Goal: Task Accomplishment & Management: Use online tool/utility

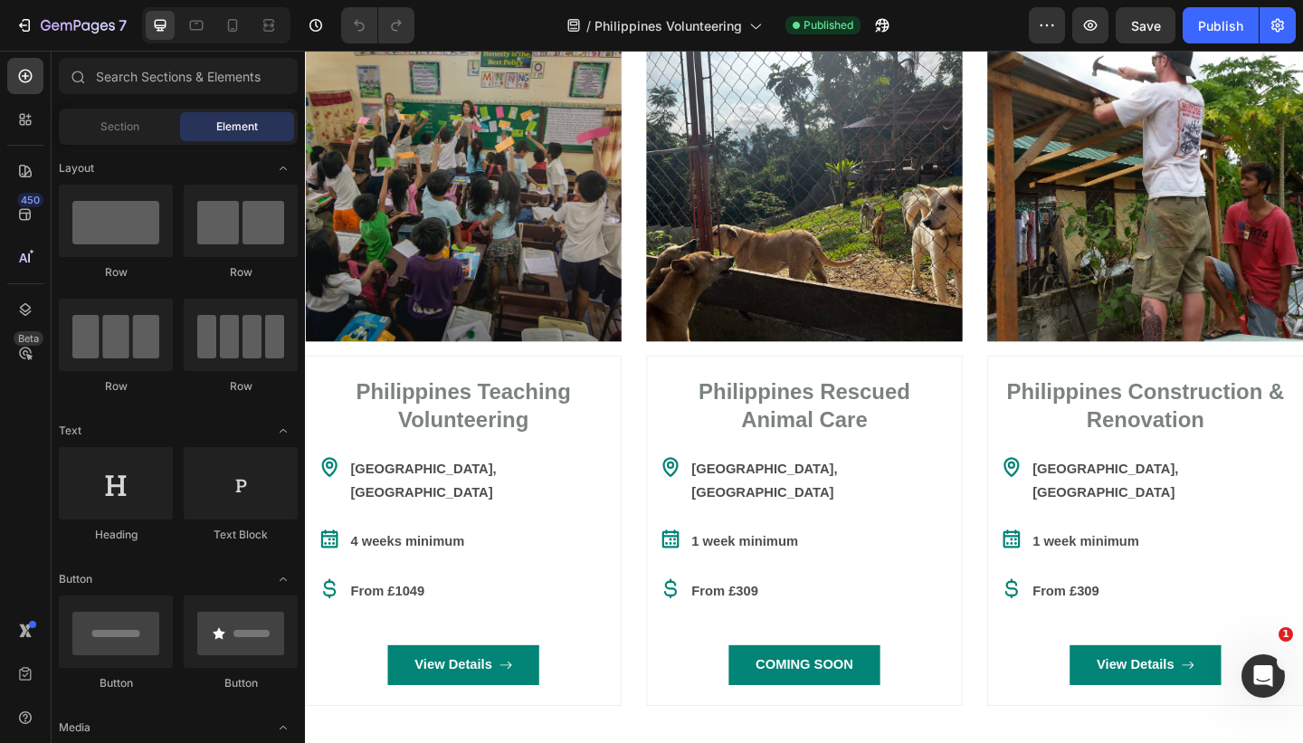
scroll to position [882, 0]
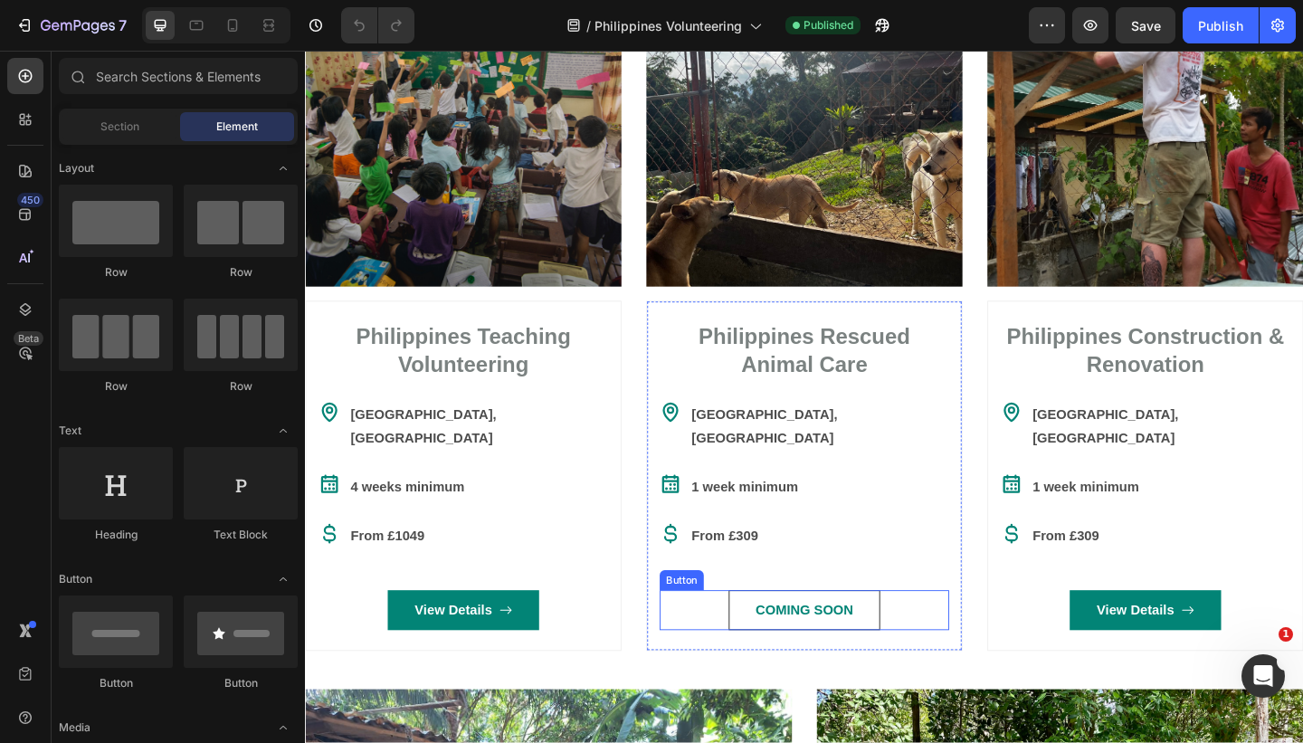
click at [918, 640] on button "COMING SOON" at bounding box center [848, 659] width 164 height 43
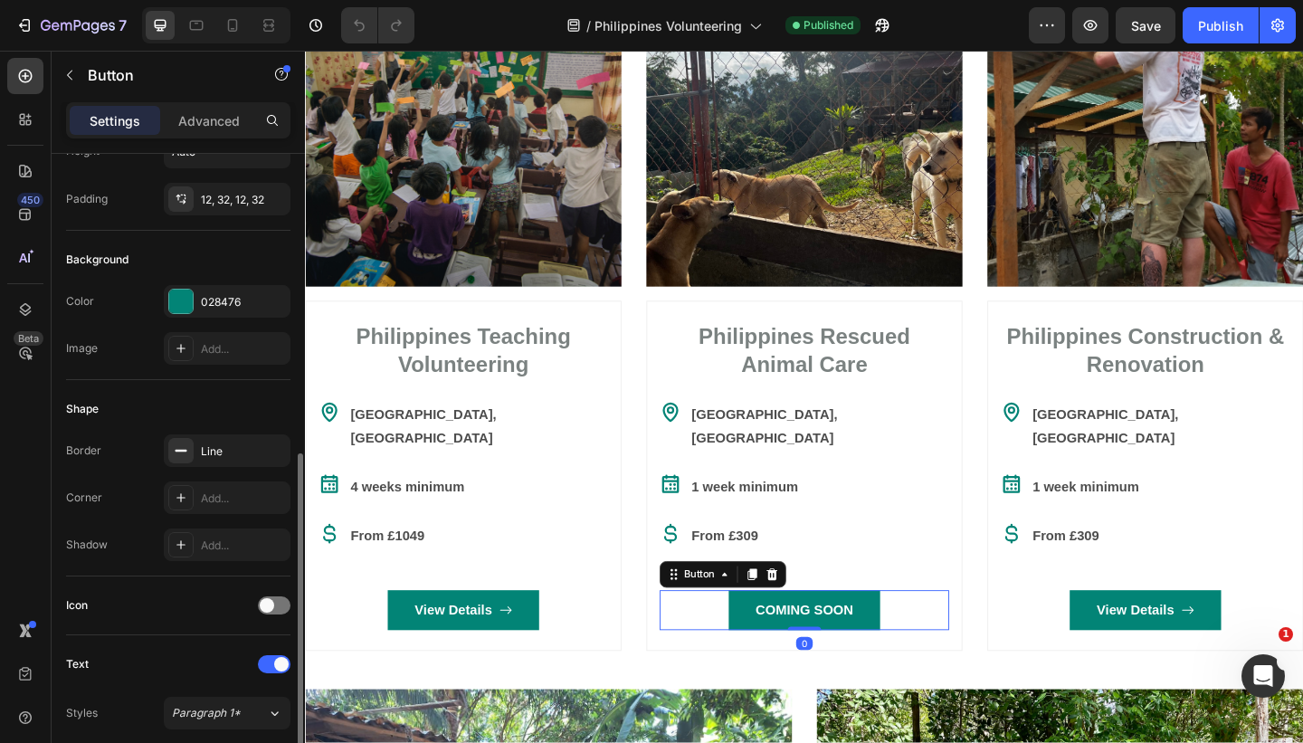
scroll to position [751, 0]
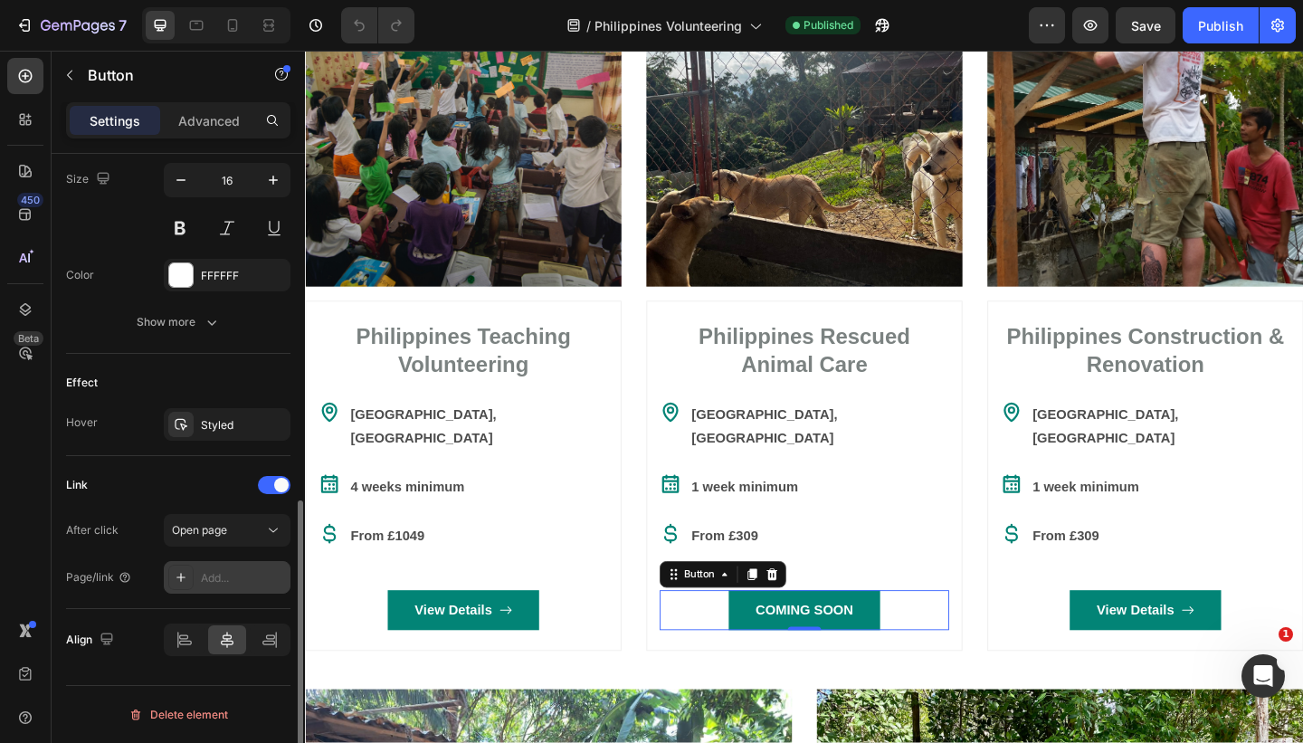
click at [220, 576] on div "Add..." at bounding box center [243, 578] width 85 height 16
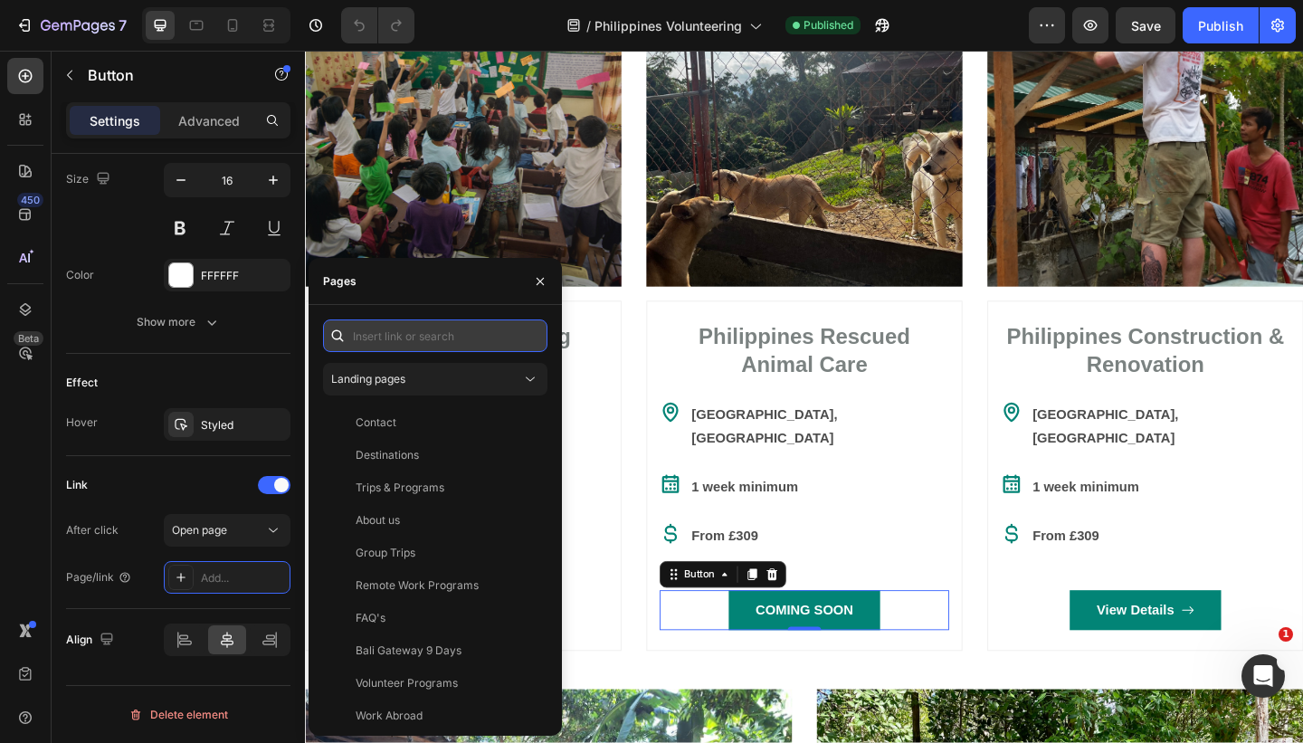
click at [380, 339] on input "text" at bounding box center [435, 335] width 224 height 33
paste input "[URL][DOMAIN_NAME]"
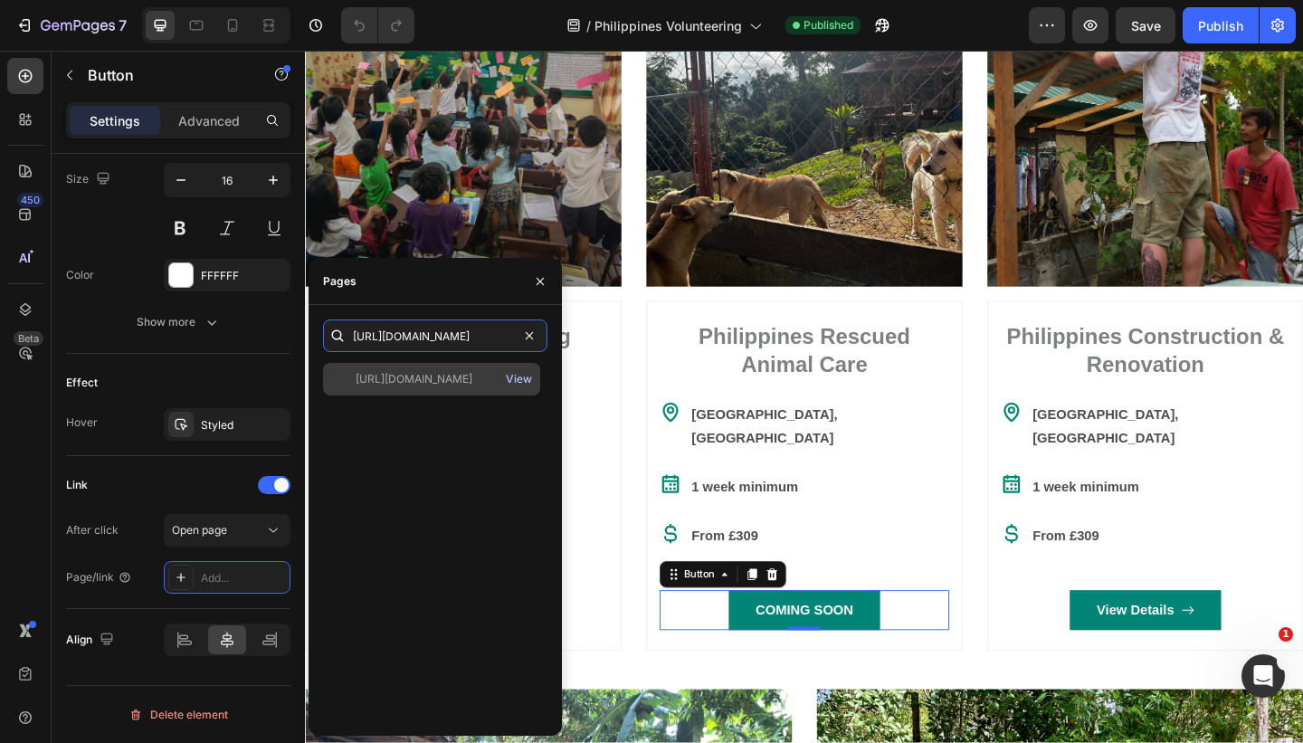
type input "[URL][DOMAIN_NAME]"
click at [510, 375] on div "View" at bounding box center [519, 379] width 26 height 16
click at [415, 382] on div "[URL][DOMAIN_NAME]" at bounding box center [414, 379] width 117 height 16
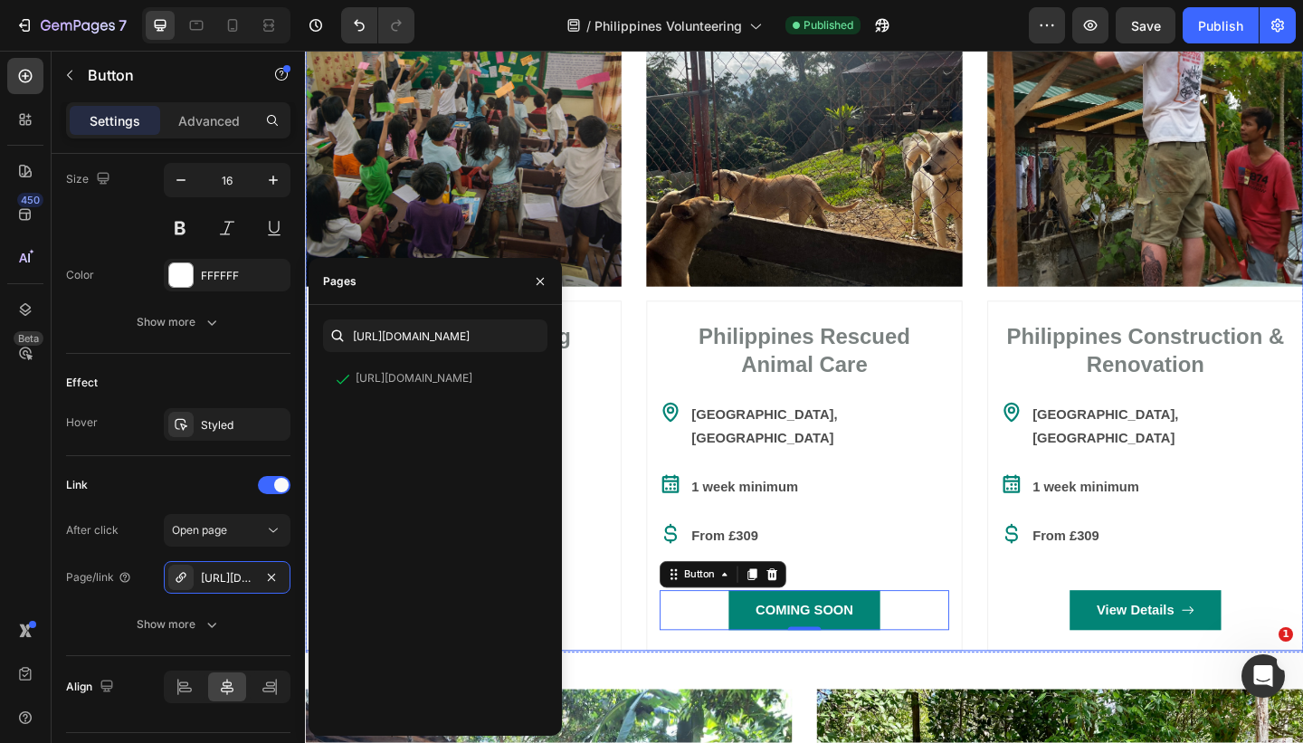
click at [668, 478] on div "Image Philippines Teaching Volunteering Heading Icon [GEOGRAPHIC_DATA], [GEOGRA…" at bounding box center [848, 334] width 1086 height 740
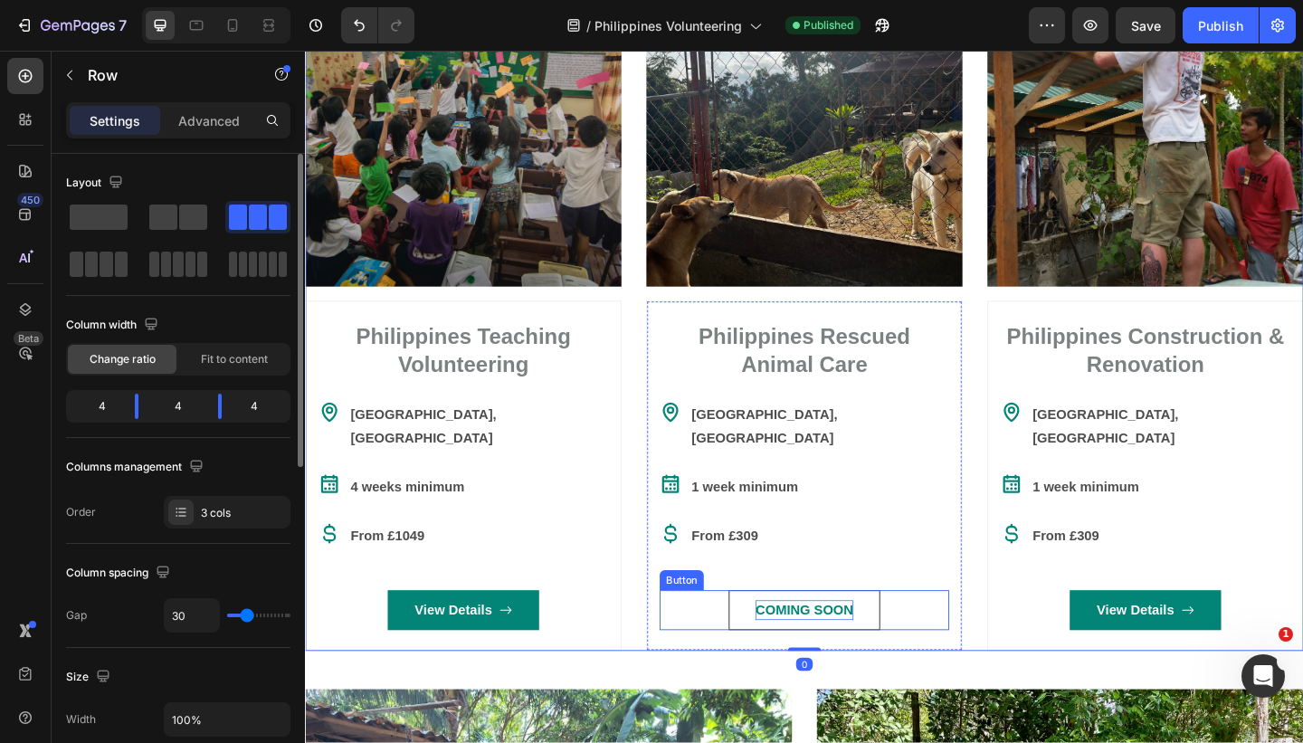
click at [861, 649] on p "COMING SOON" at bounding box center [847, 660] width 106 height 22
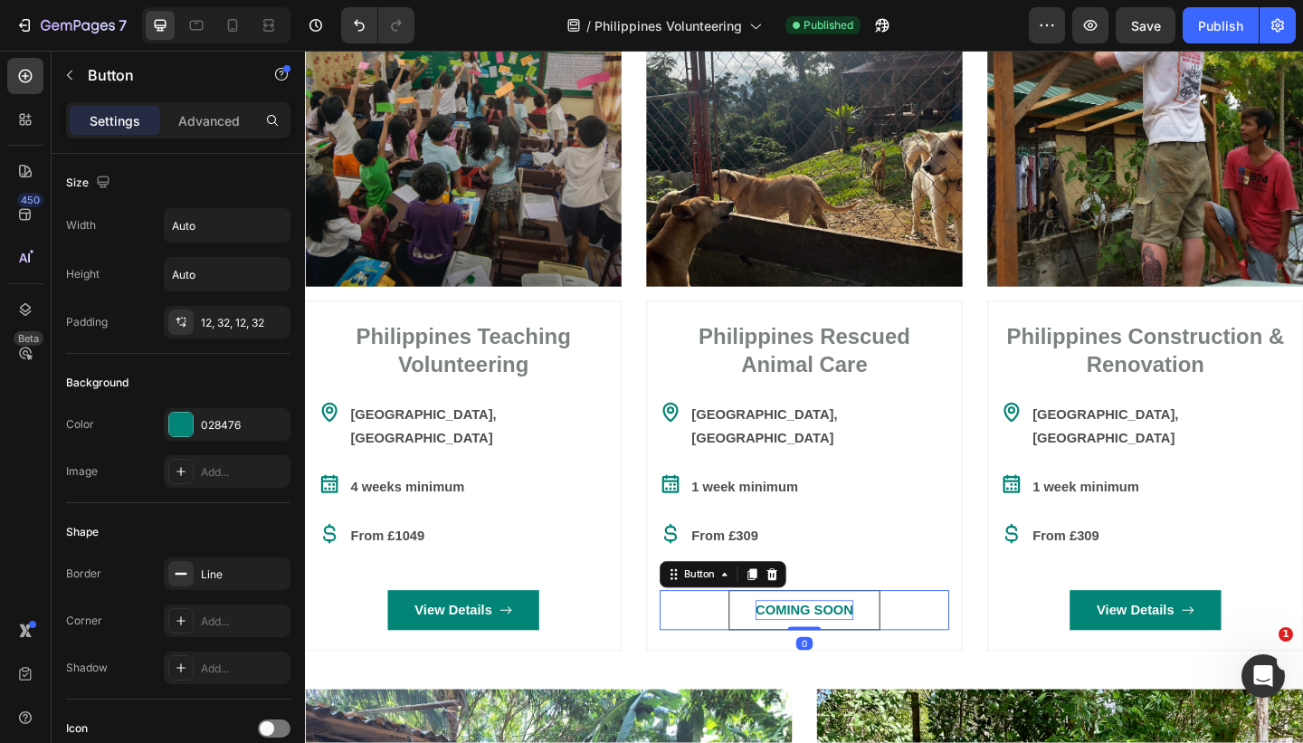
click at [887, 649] on p "COMING SOON" at bounding box center [847, 660] width 106 height 22
drag, startPoint x: 899, startPoint y: 630, endPoint x: 796, endPoint y: 627, distance: 103.2
click at [796, 649] on p "COMING SOON" at bounding box center [847, 660] width 106 height 22
click at [910, 638] on link "View Details" at bounding box center [847, 659] width 142 height 43
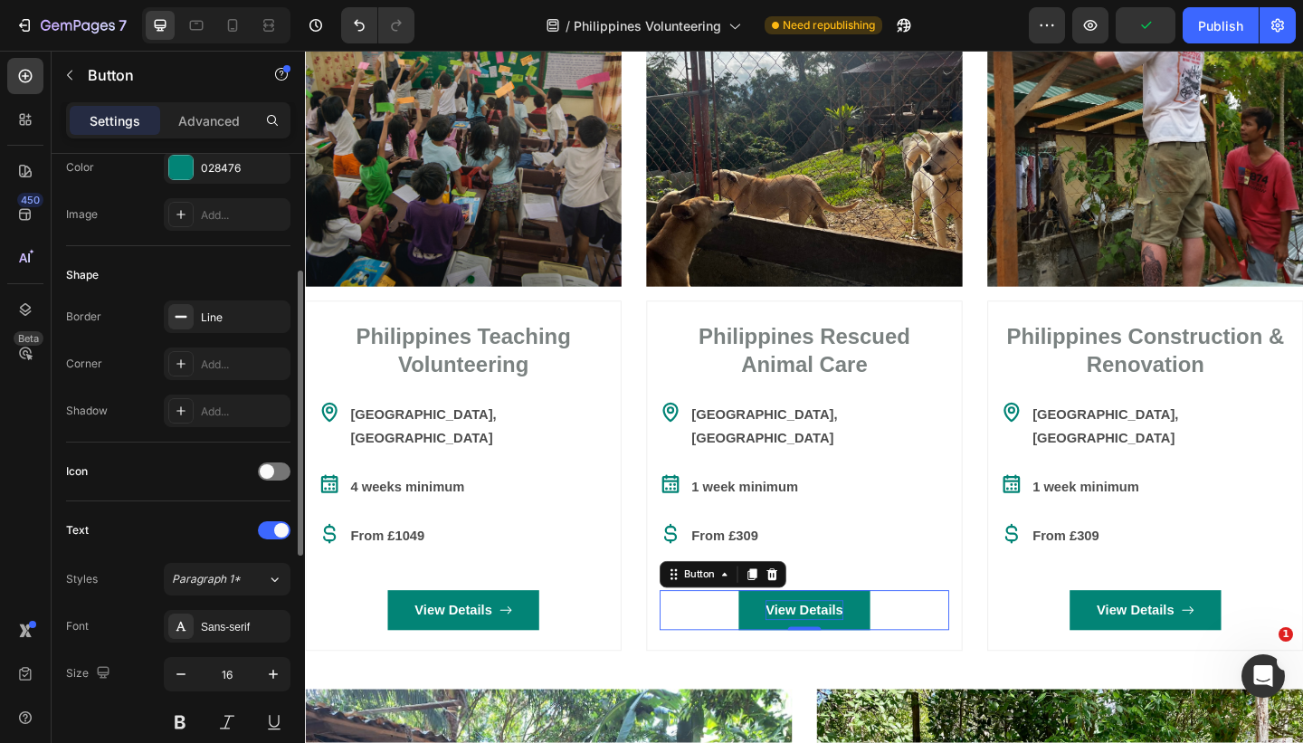
scroll to position [262, 0]
click at [263, 463] on span at bounding box center [267, 467] width 14 height 14
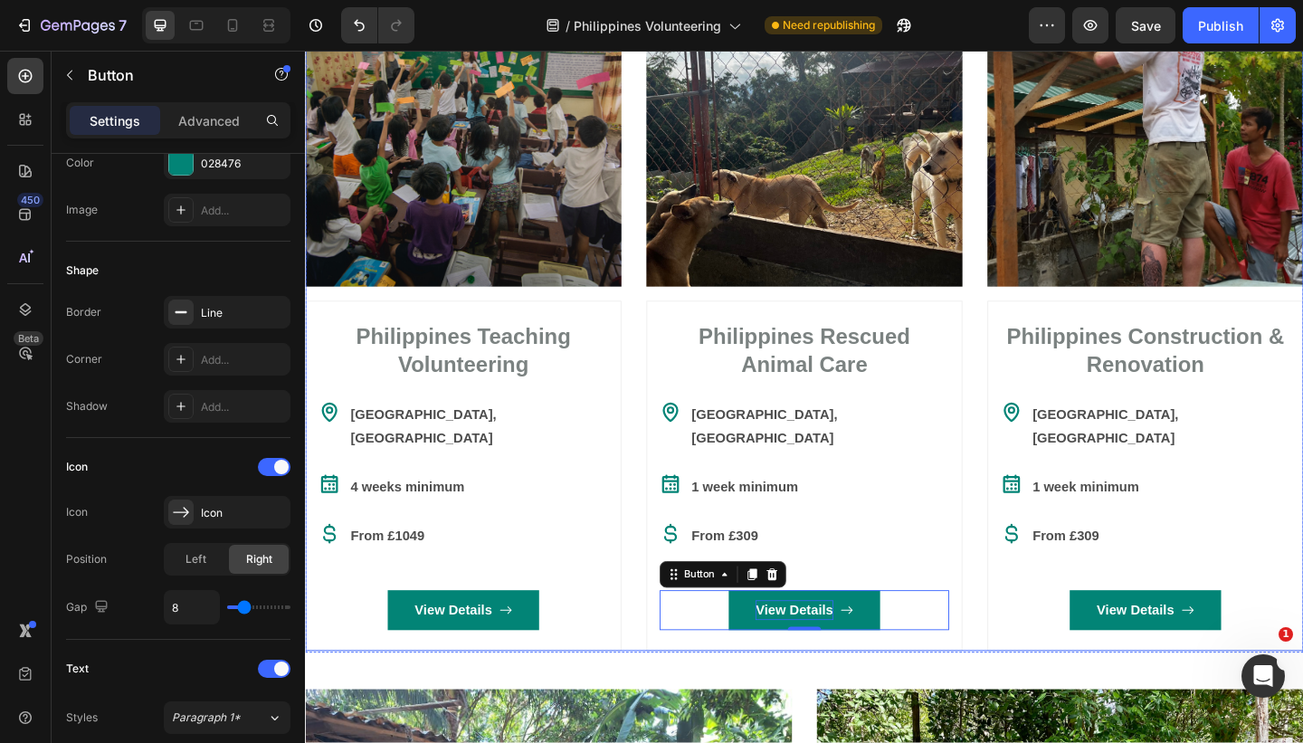
click at [665, 507] on div "Image Philippines Teaching Volunteering Heading Icon [GEOGRAPHIC_DATA], [GEOGRA…" at bounding box center [848, 334] width 1086 height 740
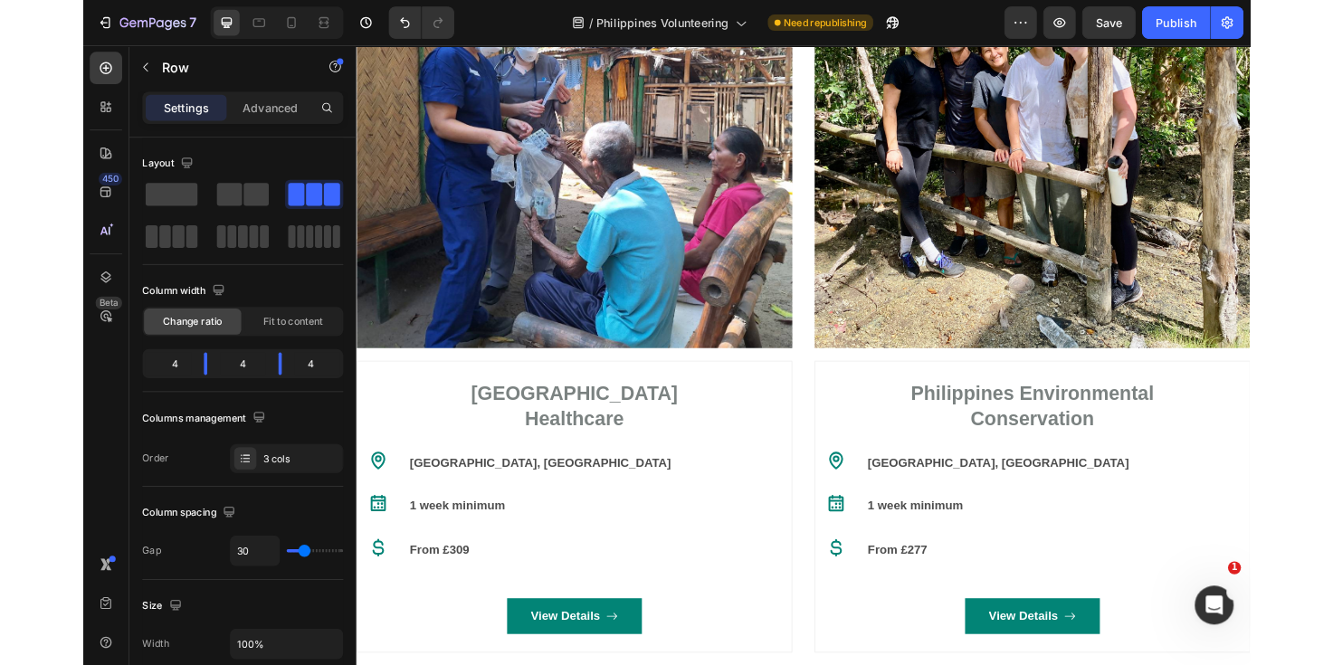
scroll to position [1711, 0]
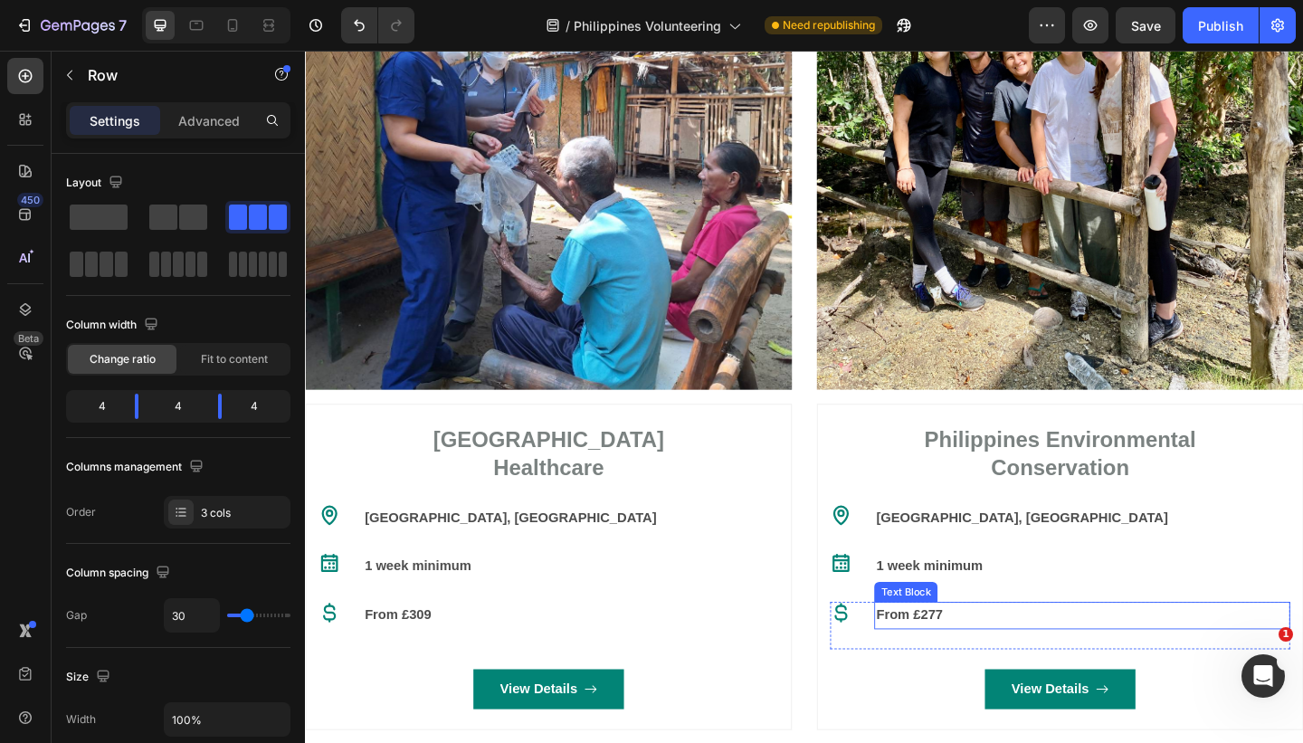
click at [1005, 666] on p "From £277" at bounding box center [1150, 665] width 449 height 26
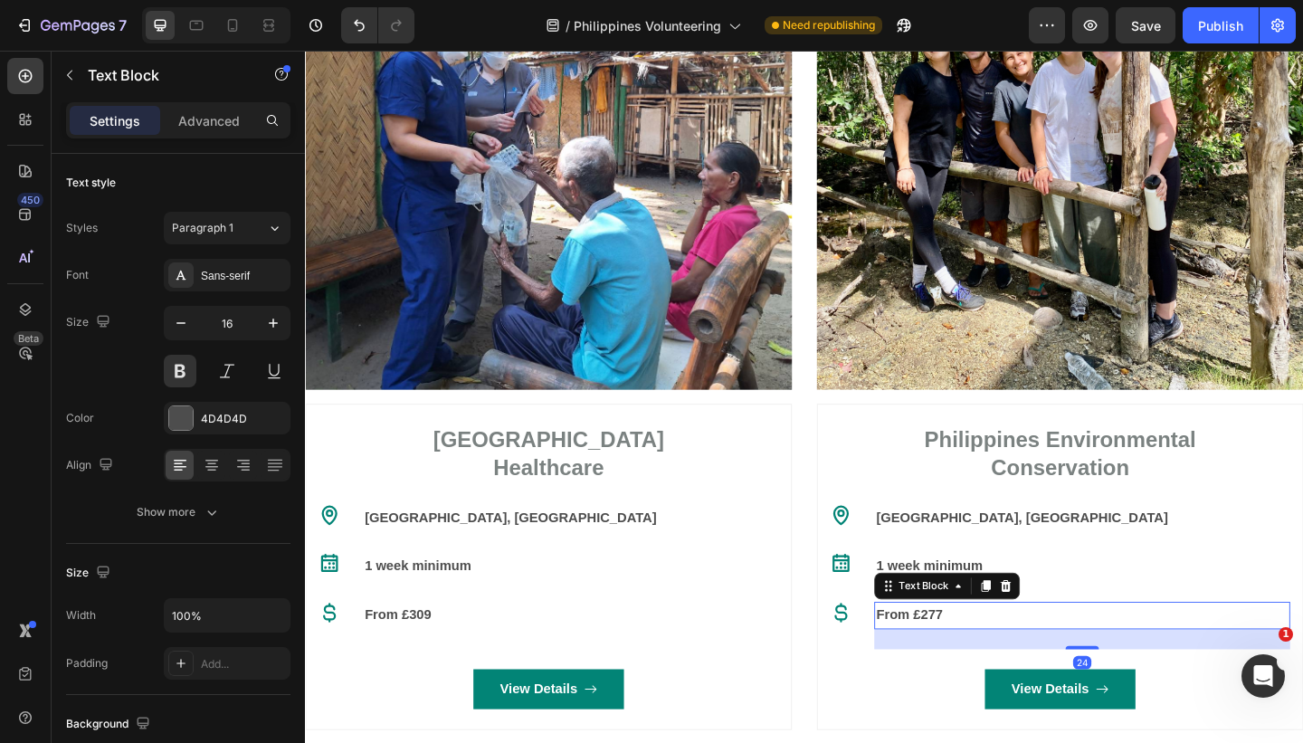
click at [1005, 666] on p "From £277" at bounding box center [1150, 665] width 449 height 26
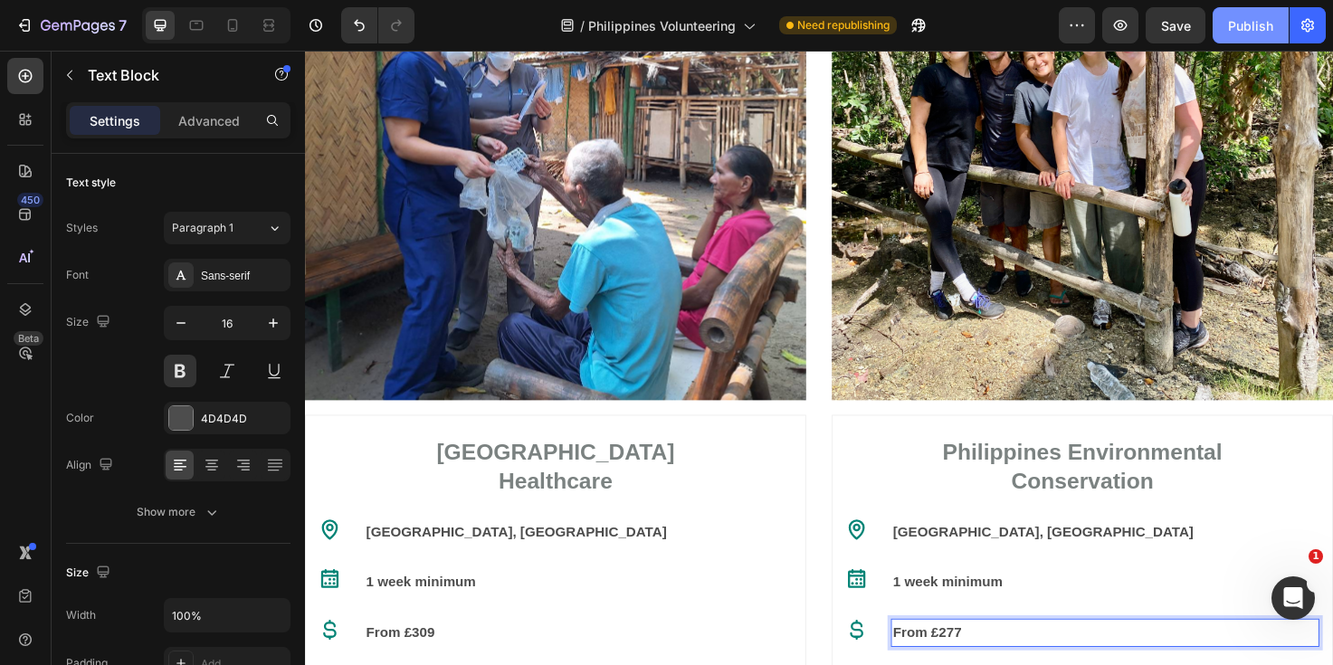
click at [1238, 29] on div "Publish" at bounding box center [1250, 25] width 45 height 19
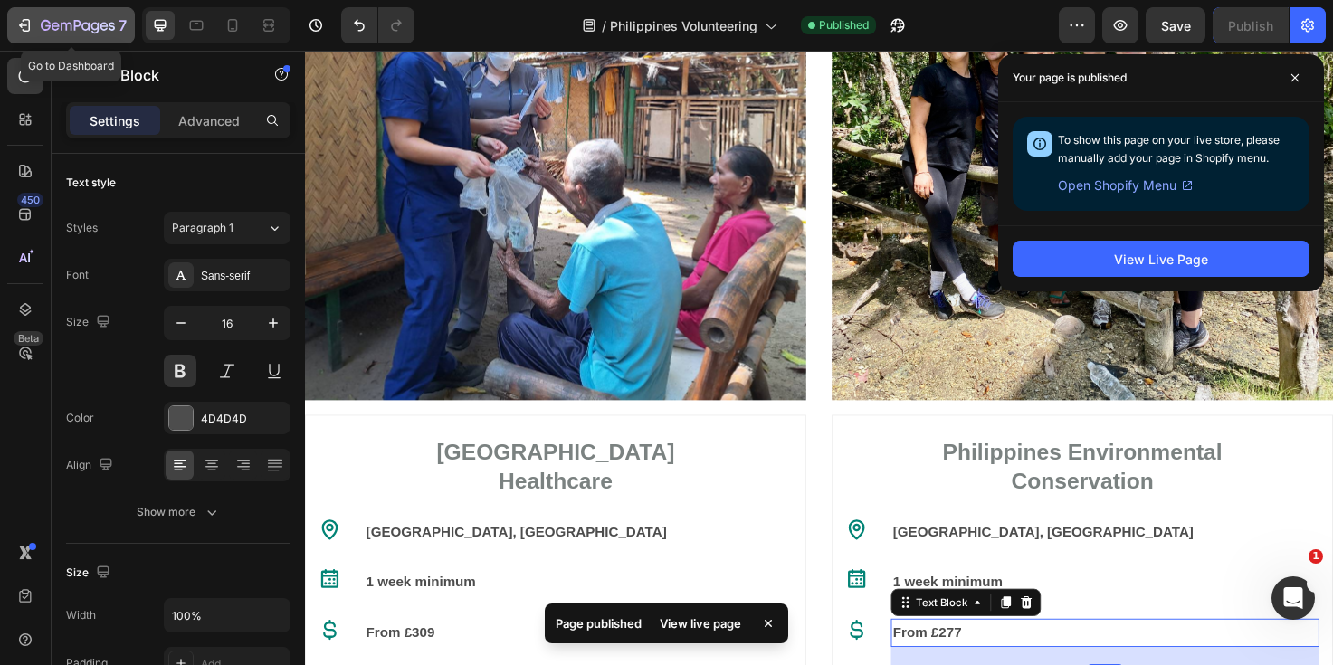
click at [47, 24] on icon "button" at bounding box center [78, 26] width 74 height 15
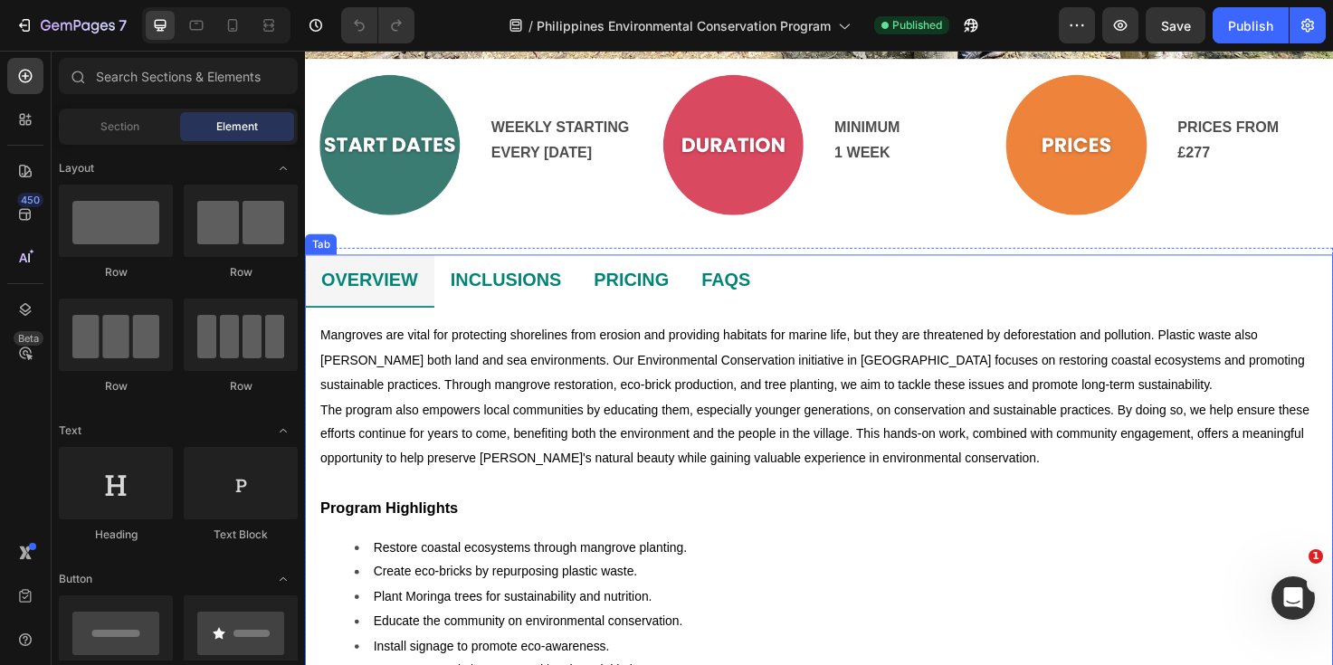
click at [787, 290] on li "FAQS" at bounding box center [750, 294] width 86 height 56
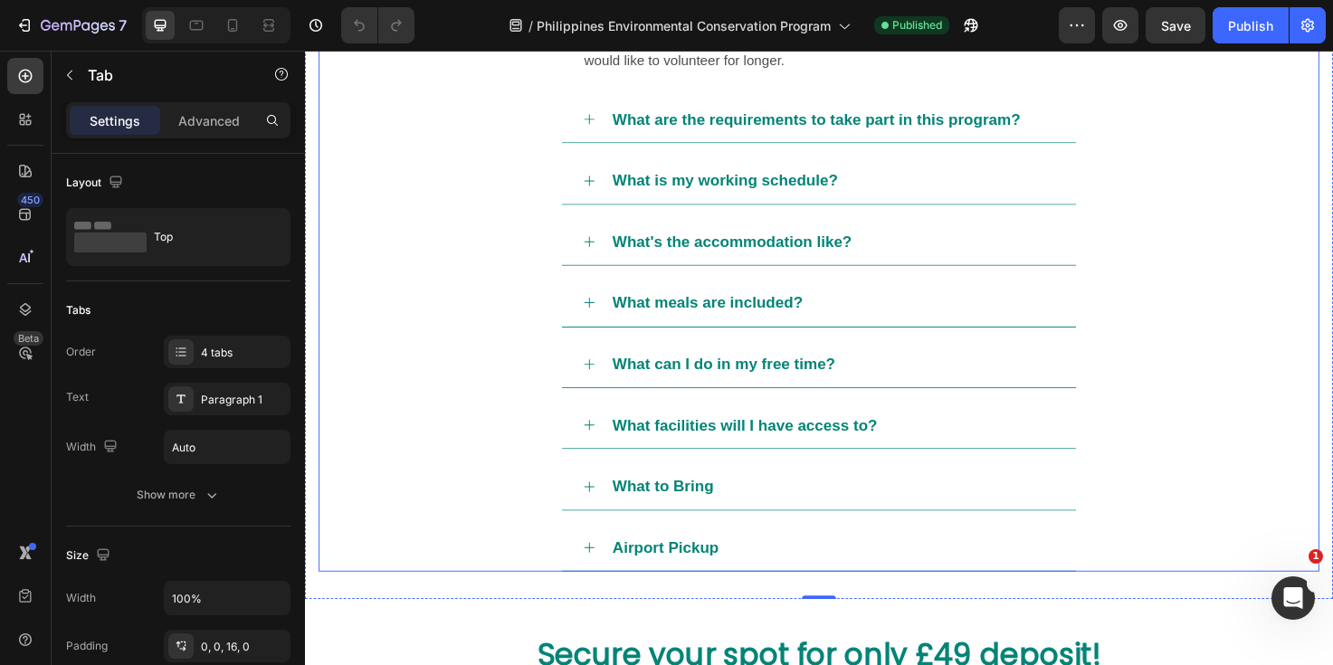
scroll to position [1339, 0]
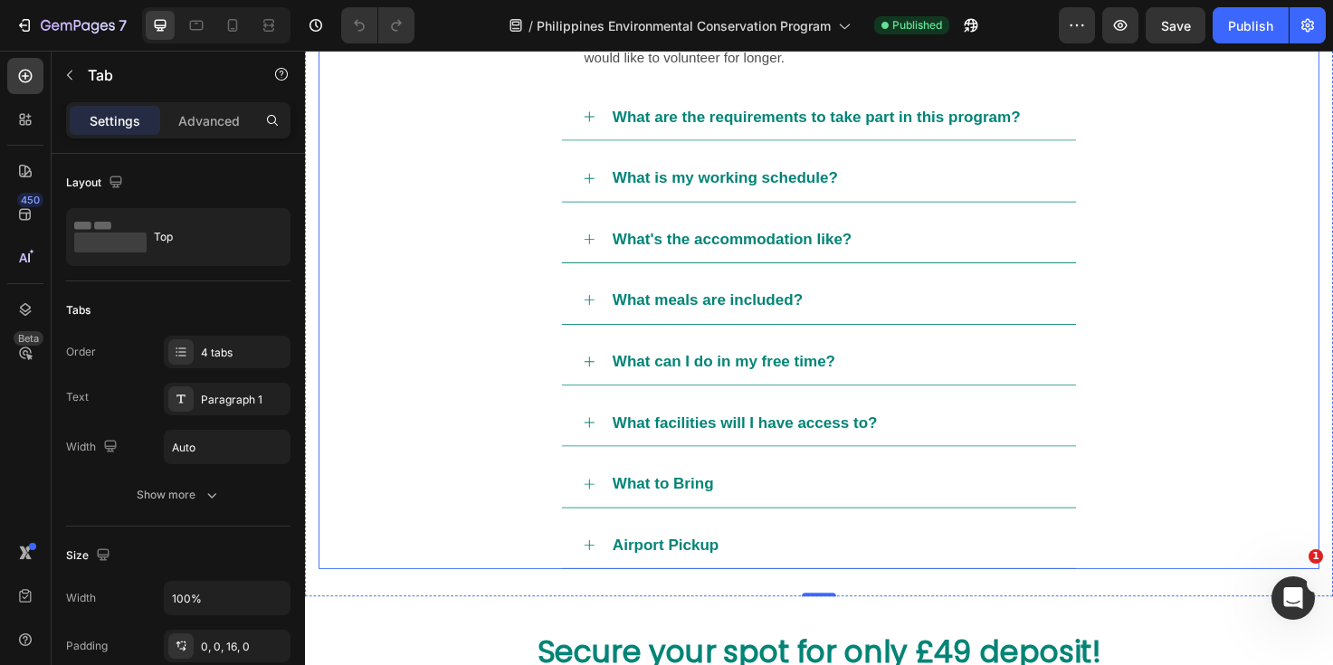
click at [900, 373] on div "What can I do in my free time?" at bounding box center [862, 379] width 471 height 34
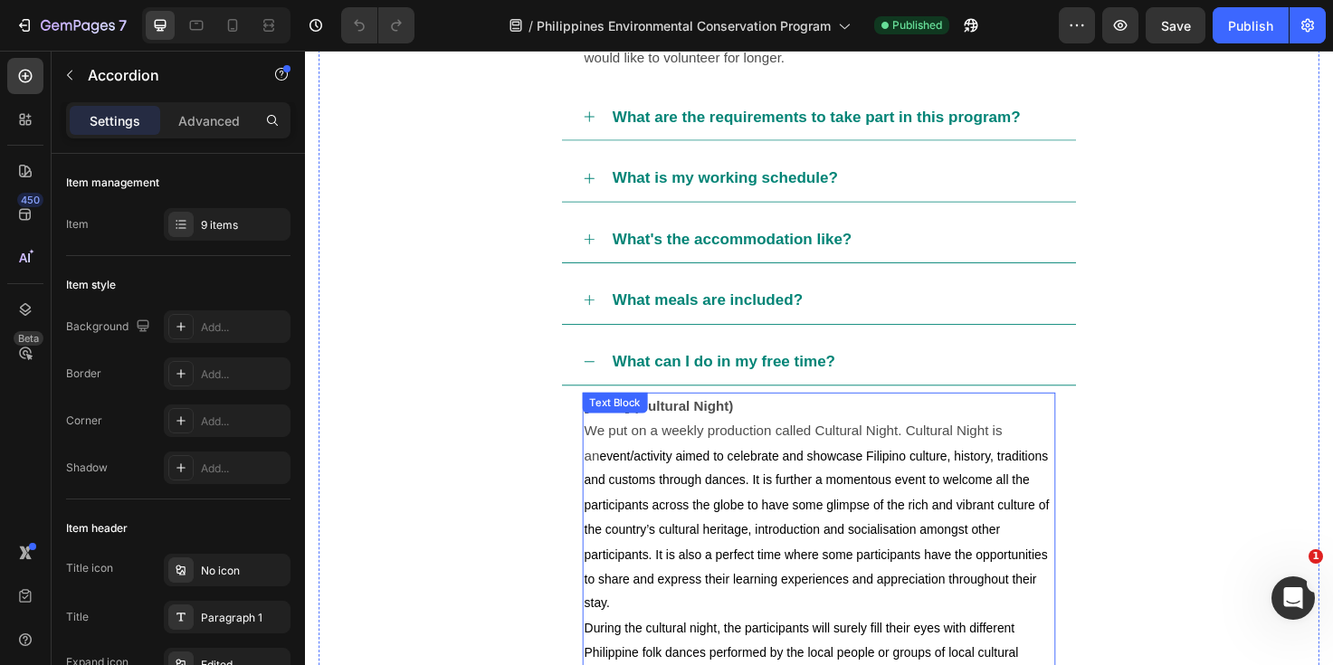
click at [709, 427] on strong "Monday (Nultural Night)" at bounding box center [678, 425] width 157 height 15
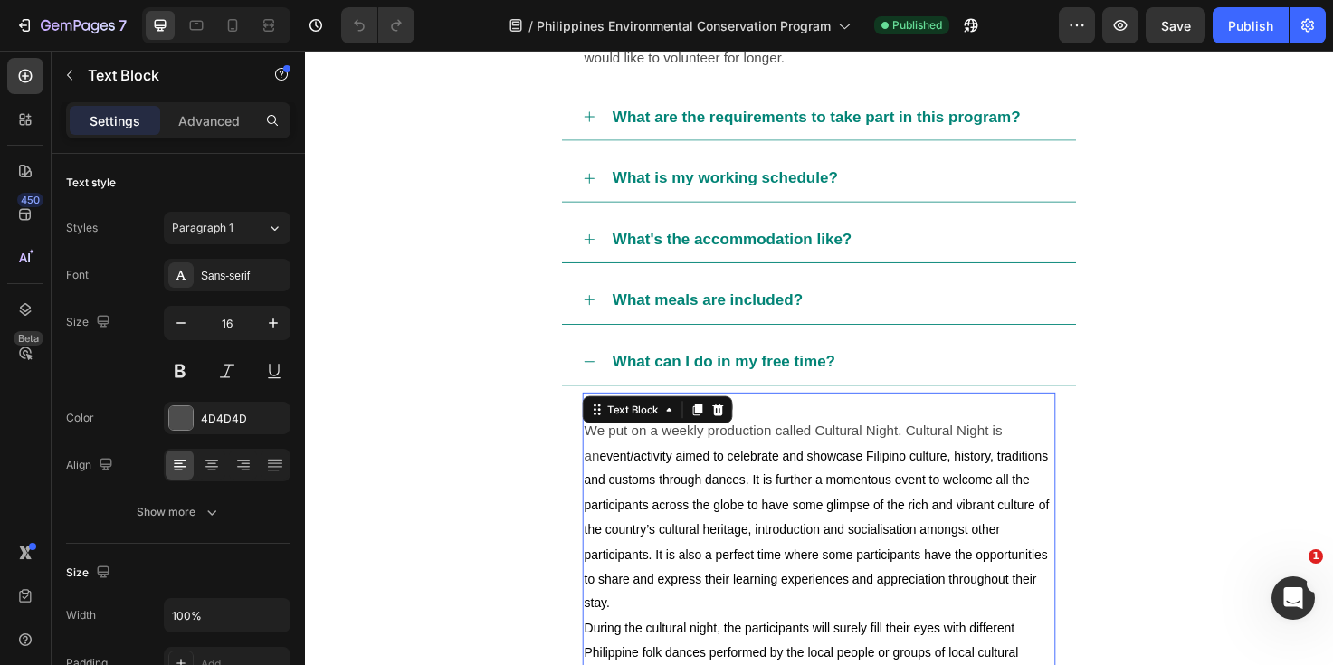
click at [756, 479] on span "event/activity aimed to celebrate and showcase Filipino culture, history, tradi…" at bounding box center [847, 556] width 495 height 171
click at [668, 425] on strong "Monday (Nultural Night)" at bounding box center [678, 425] width 157 height 15
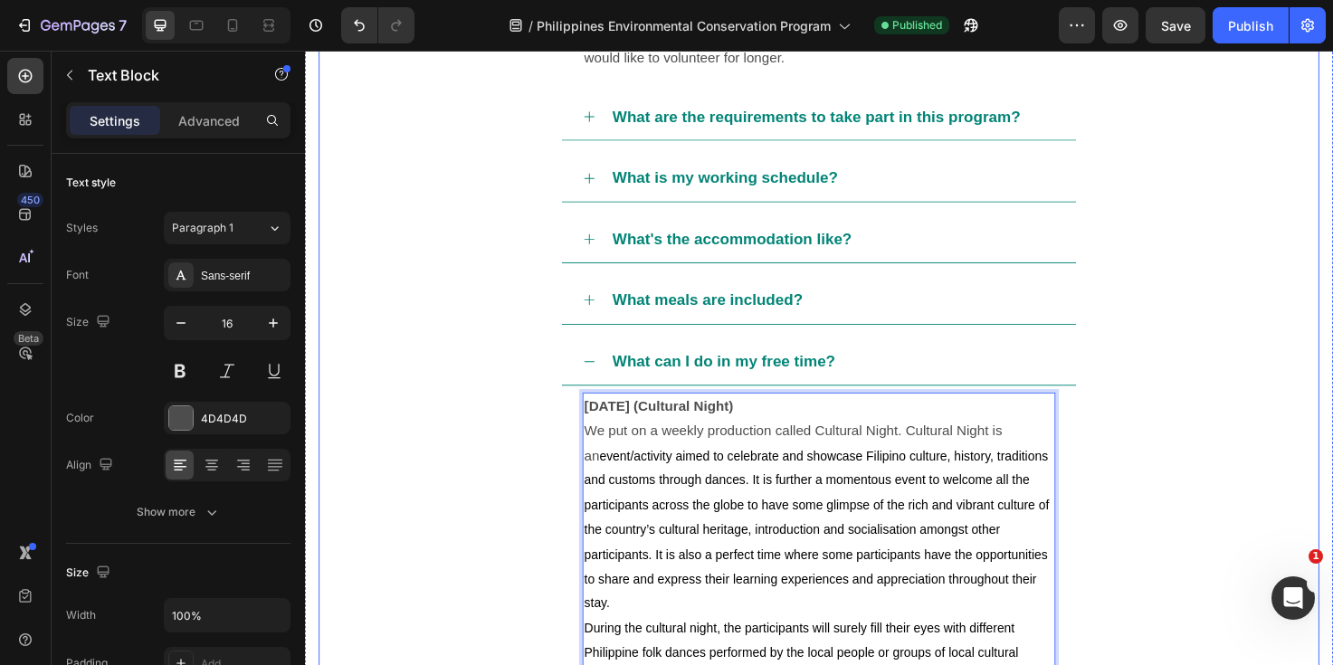
click at [885, 380] on div "What can I do in my free time?" at bounding box center [862, 379] width 471 height 34
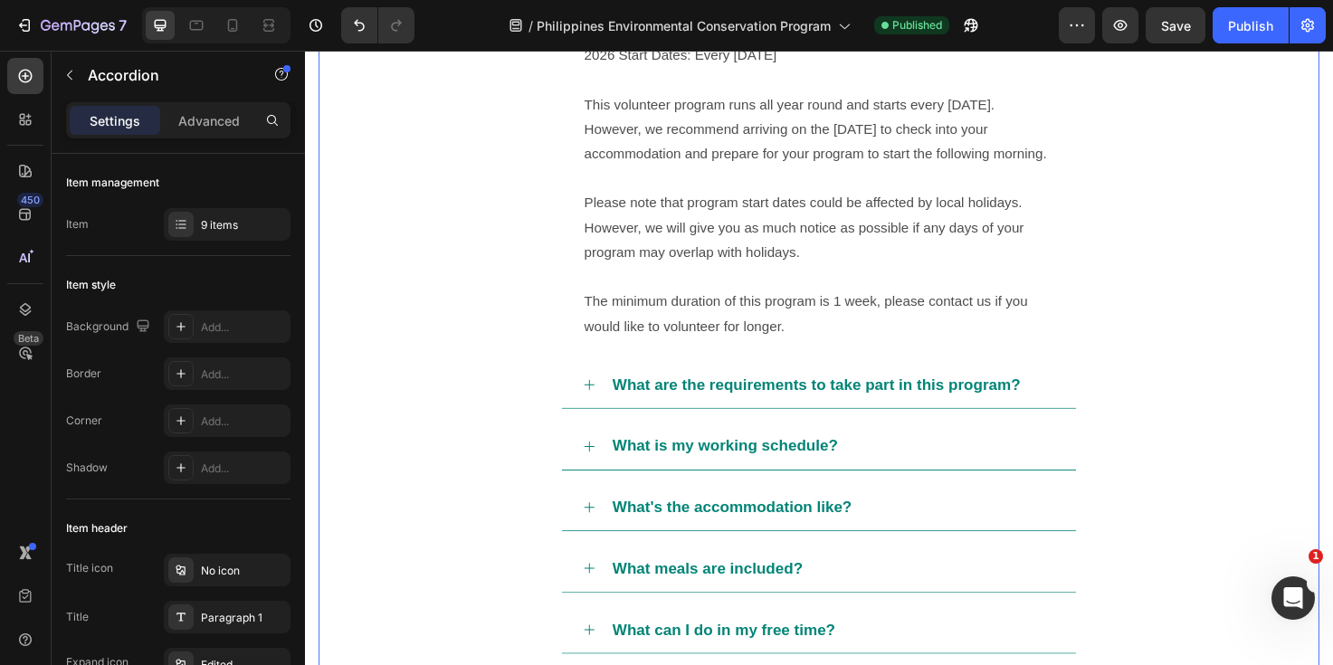
scroll to position [1053, 0]
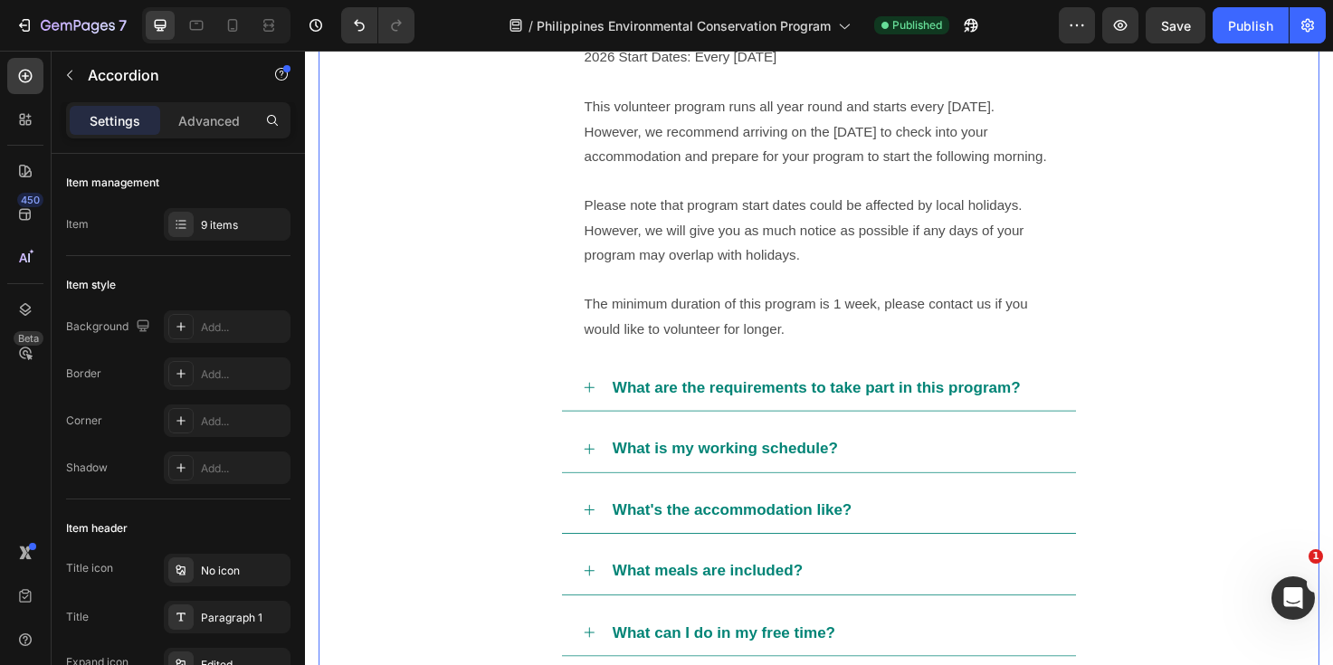
click at [937, 529] on div "What's the accommodation like?" at bounding box center [862, 535] width 471 height 34
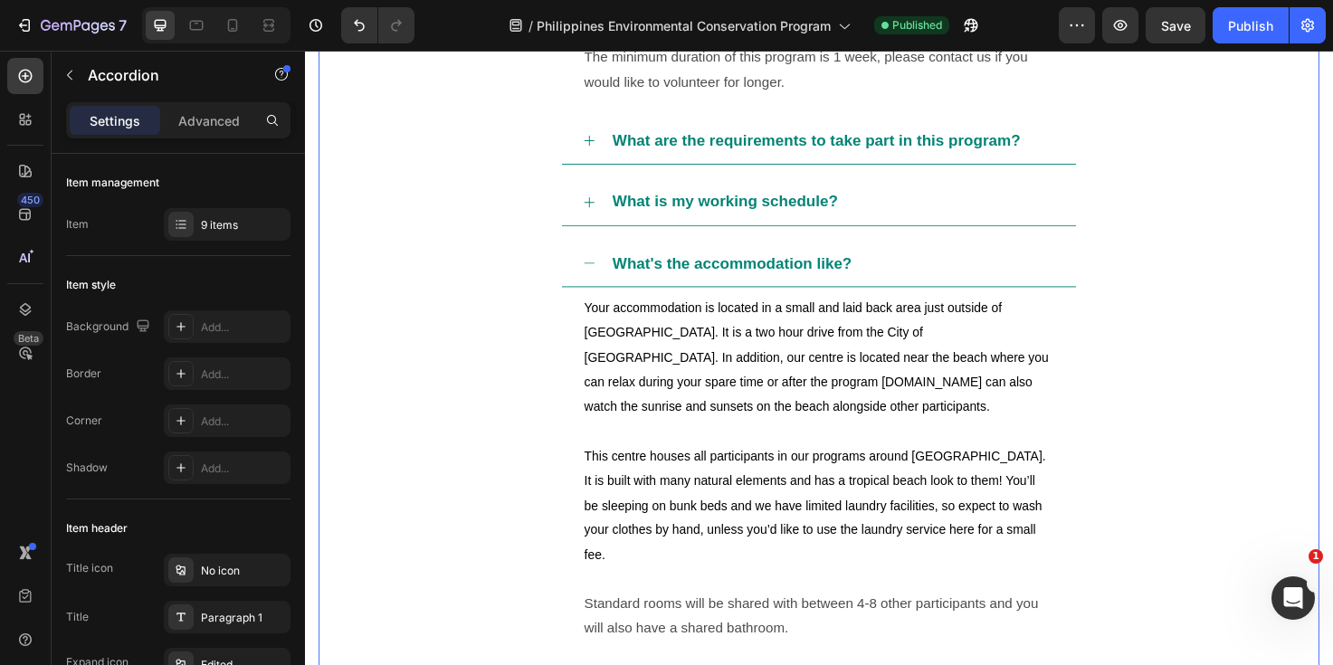
scroll to position [1324, 0]
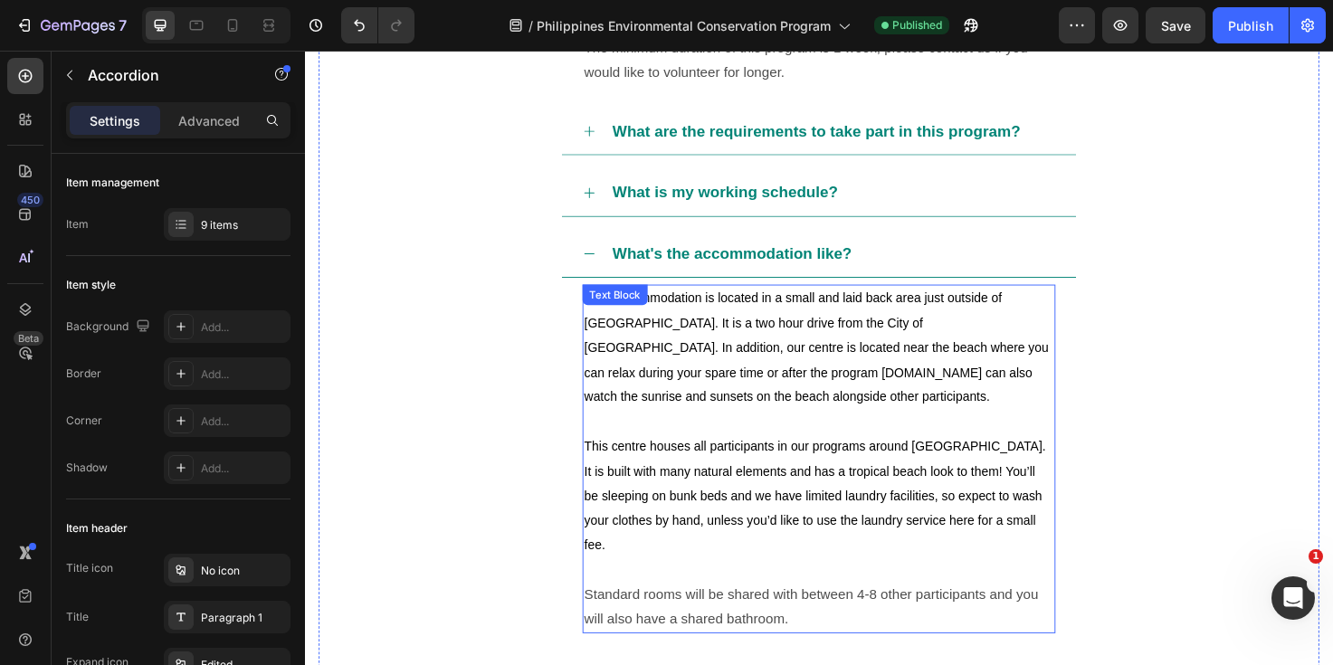
click at [889, 345] on span "Your accommodation is located in a small and laid back area just outside of Pue…" at bounding box center [847, 364] width 494 height 119
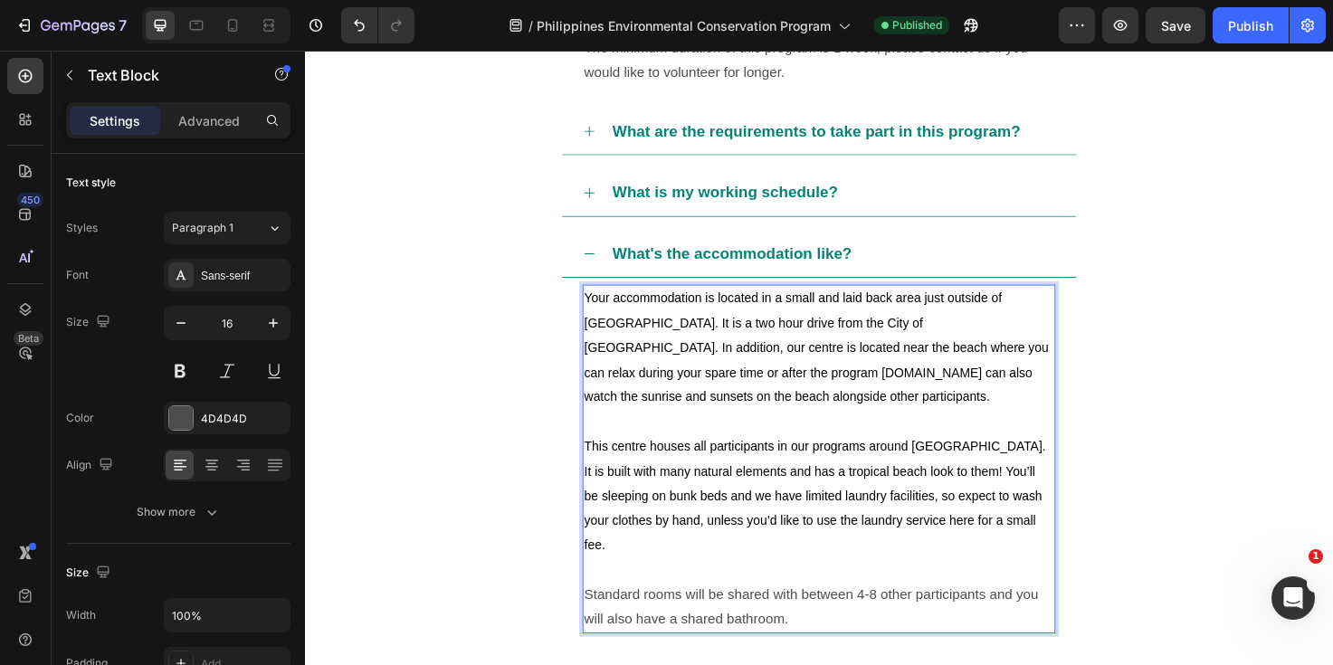
click at [798, 313] on span "Your accommodation is located in a small and laid back area just outside of Pue…" at bounding box center [847, 364] width 494 height 119
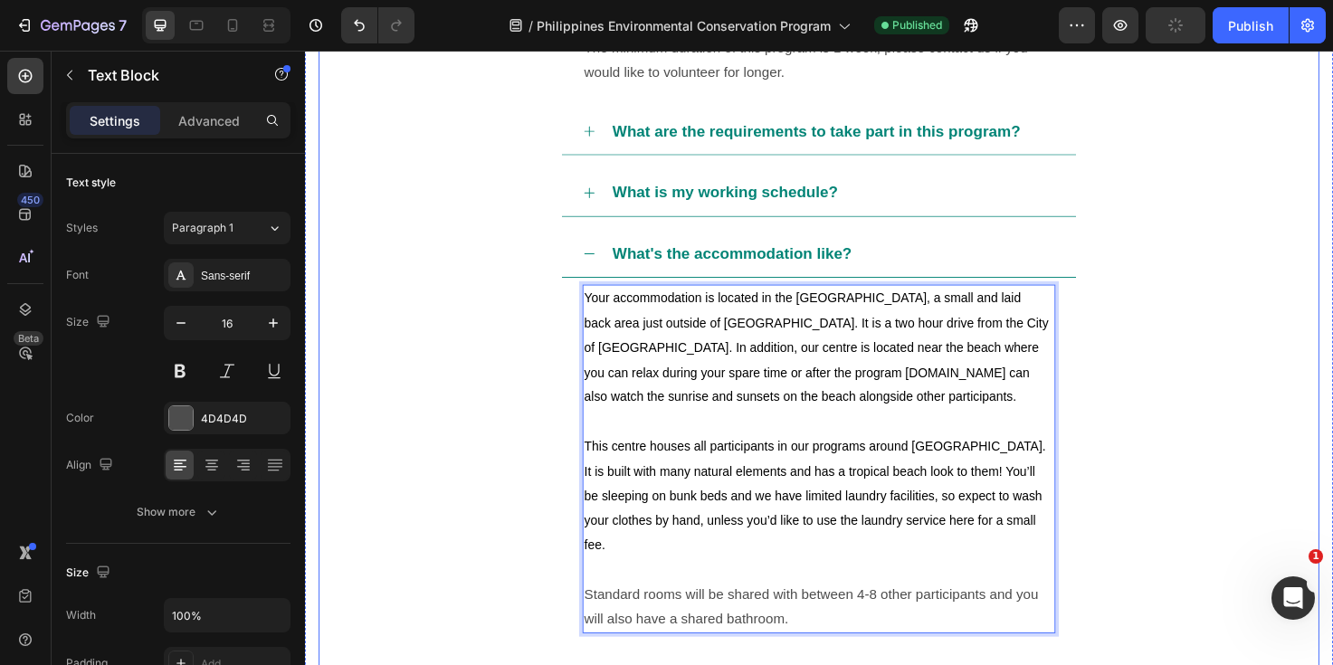
click at [957, 266] on div "What's the accommodation like?" at bounding box center [862, 265] width 471 height 34
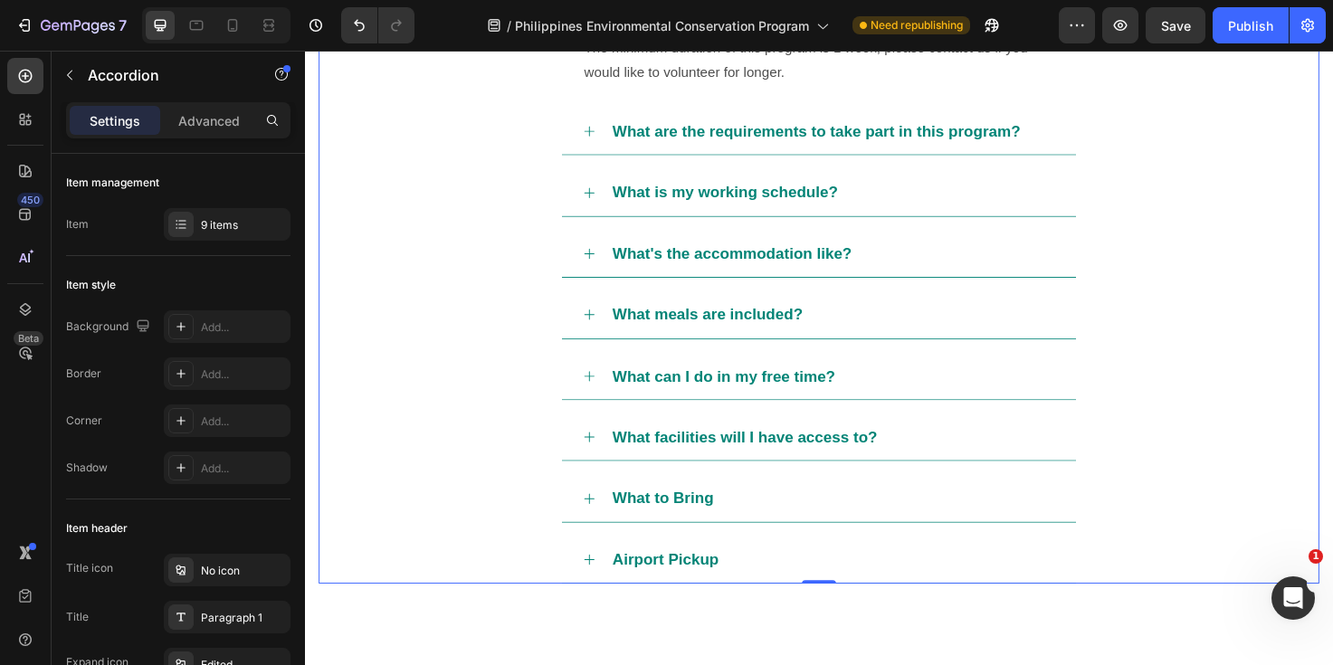
click at [932, 269] on div "What's the accommodation like?" at bounding box center [862, 265] width 471 height 34
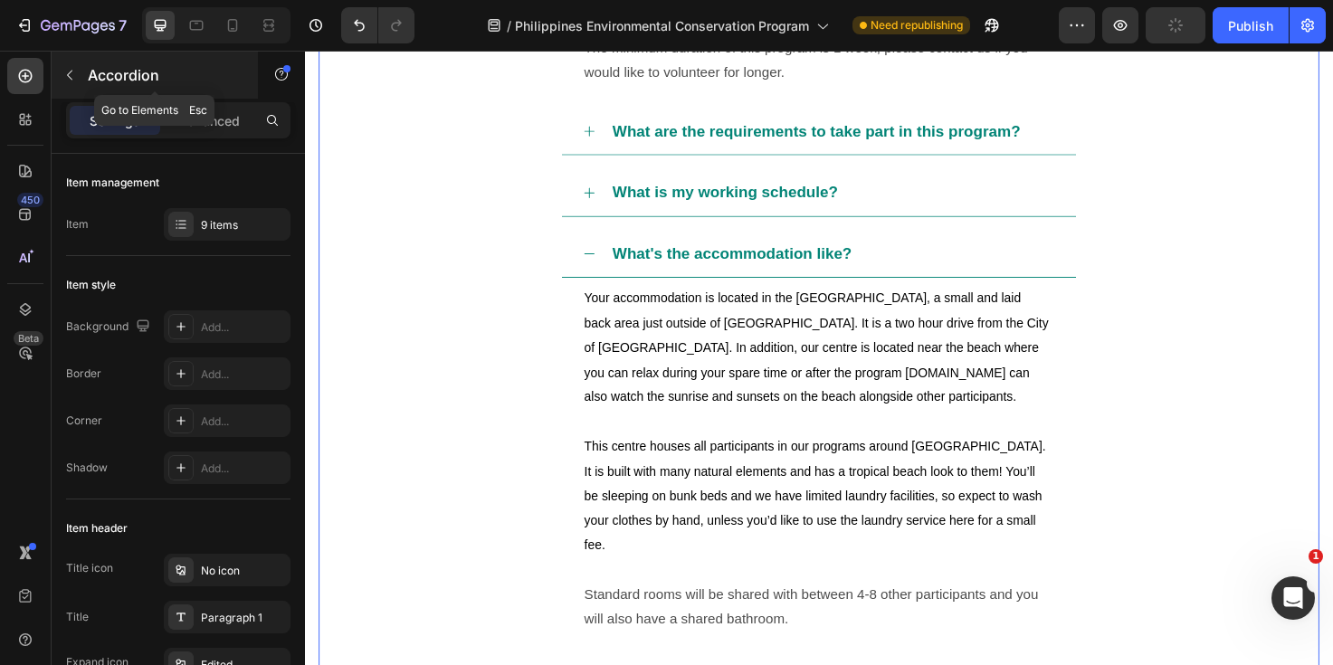
click at [68, 76] on icon "button" at bounding box center [69, 76] width 5 height 10
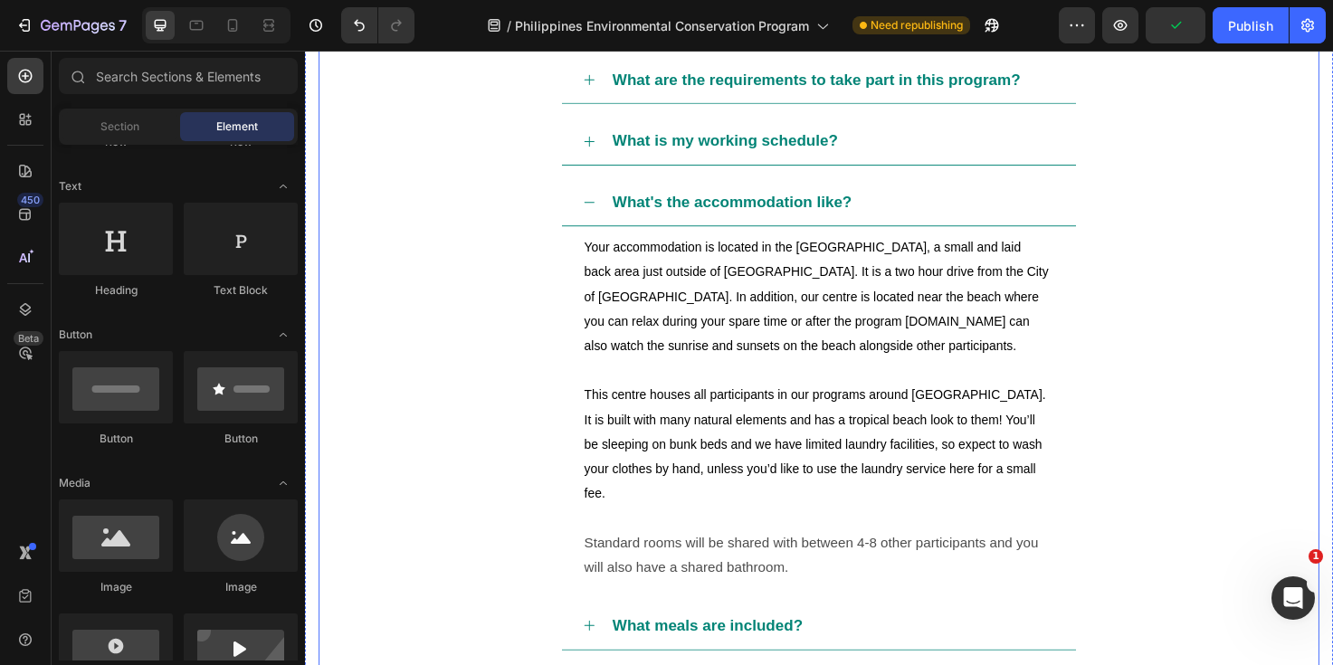
scroll to position [1389, 0]
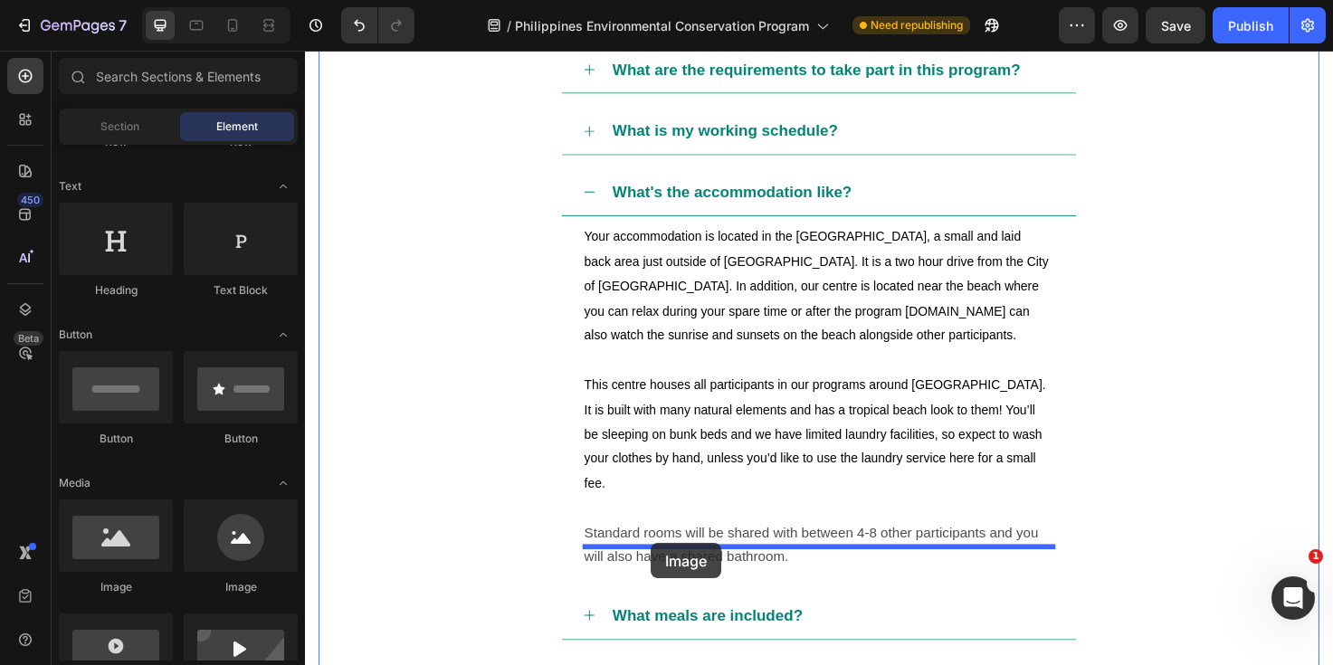
drag, startPoint x: 423, startPoint y: 585, endPoint x: 670, endPoint y: 571, distance: 246.5
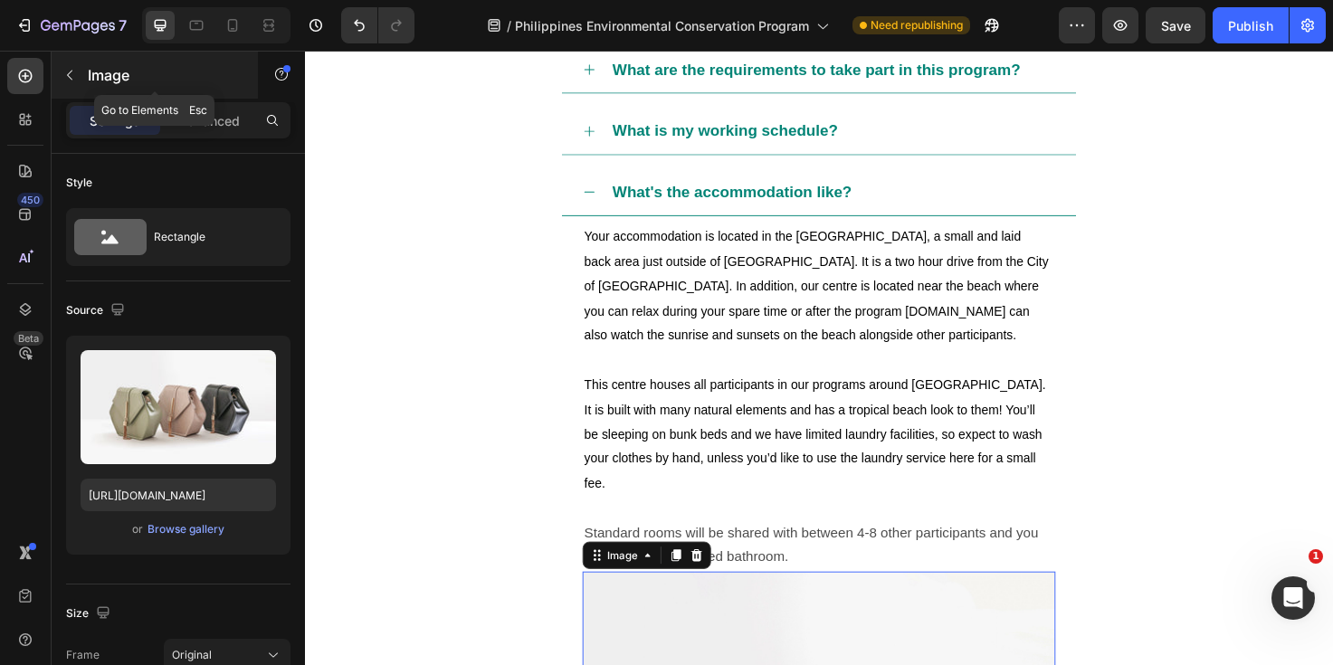
click at [67, 76] on icon "button" at bounding box center [69, 75] width 14 height 14
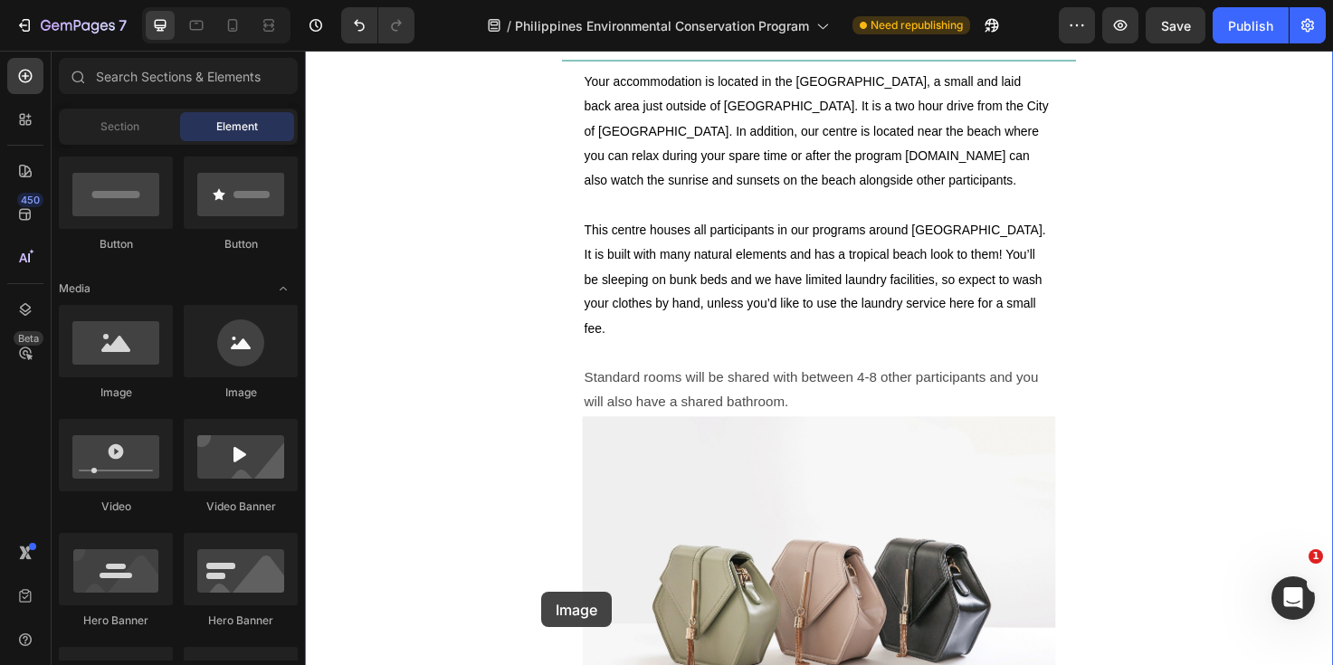
scroll to position [1584, 0]
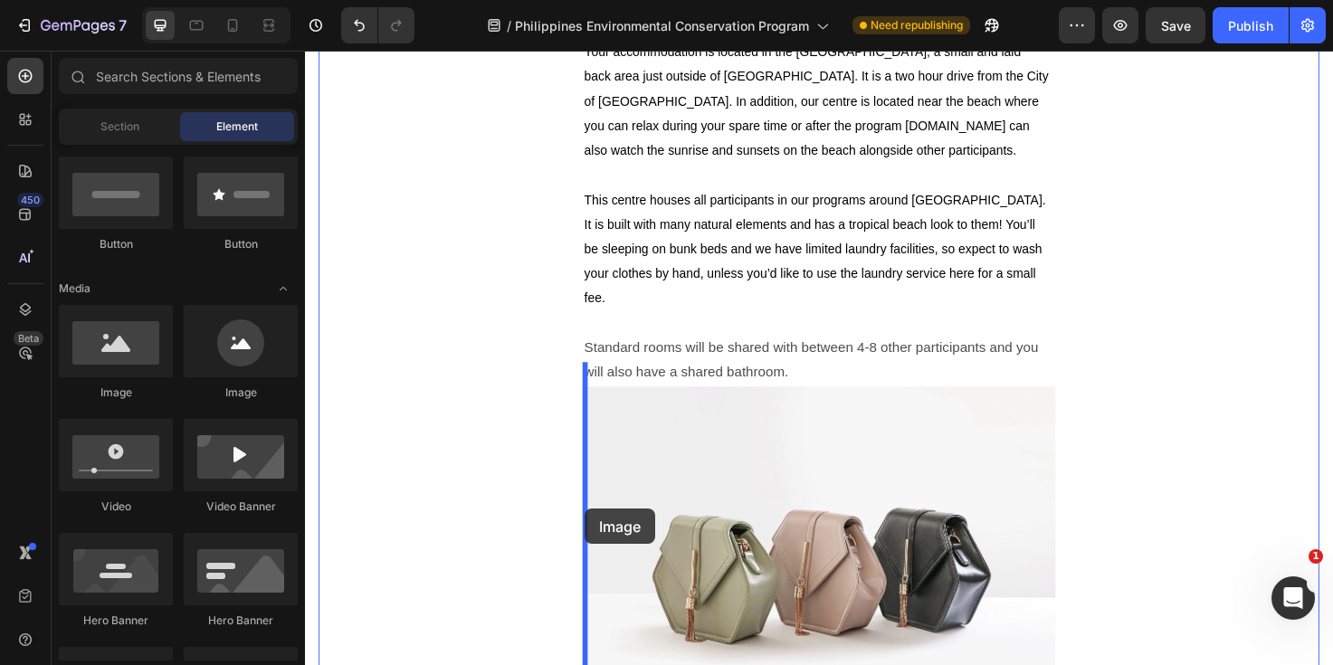
drag, startPoint x: 422, startPoint y: 398, endPoint x: 601, endPoint y: 535, distance: 225.3
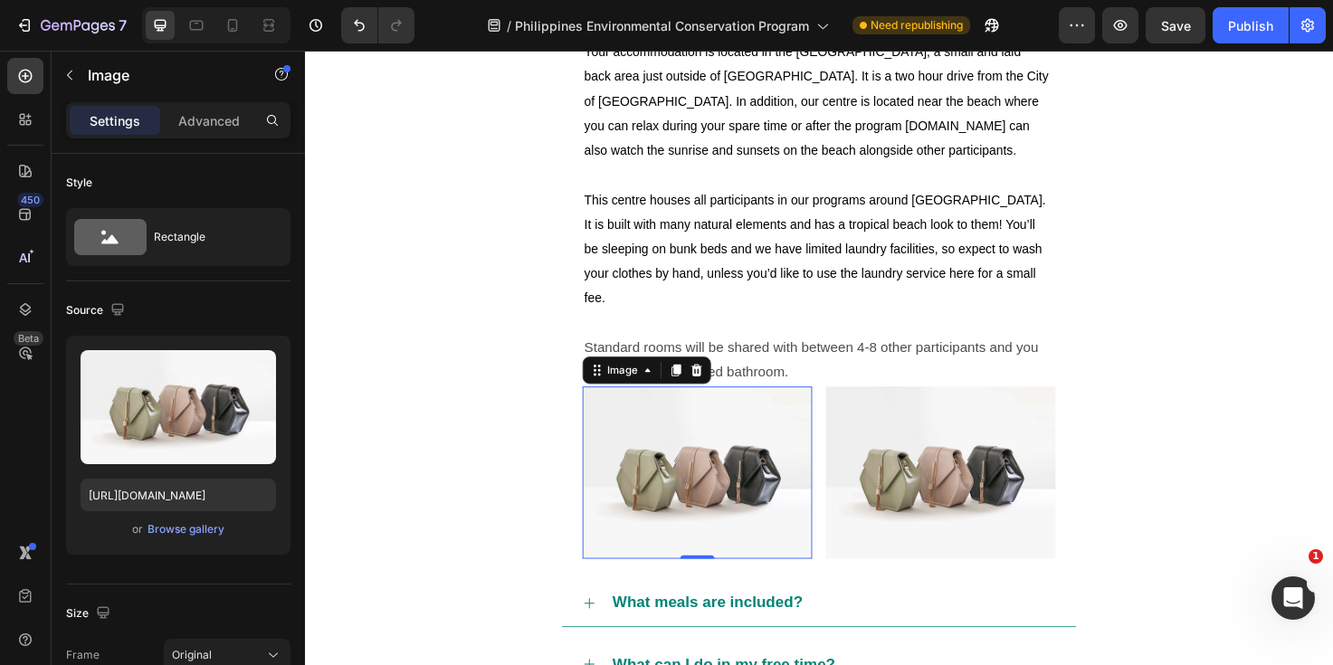
click at [684, 480] on img at bounding box center [719, 496] width 242 height 182
click at [175, 528] on div "Browse gallery" at bounding box center [185, 529] width 77 height 16
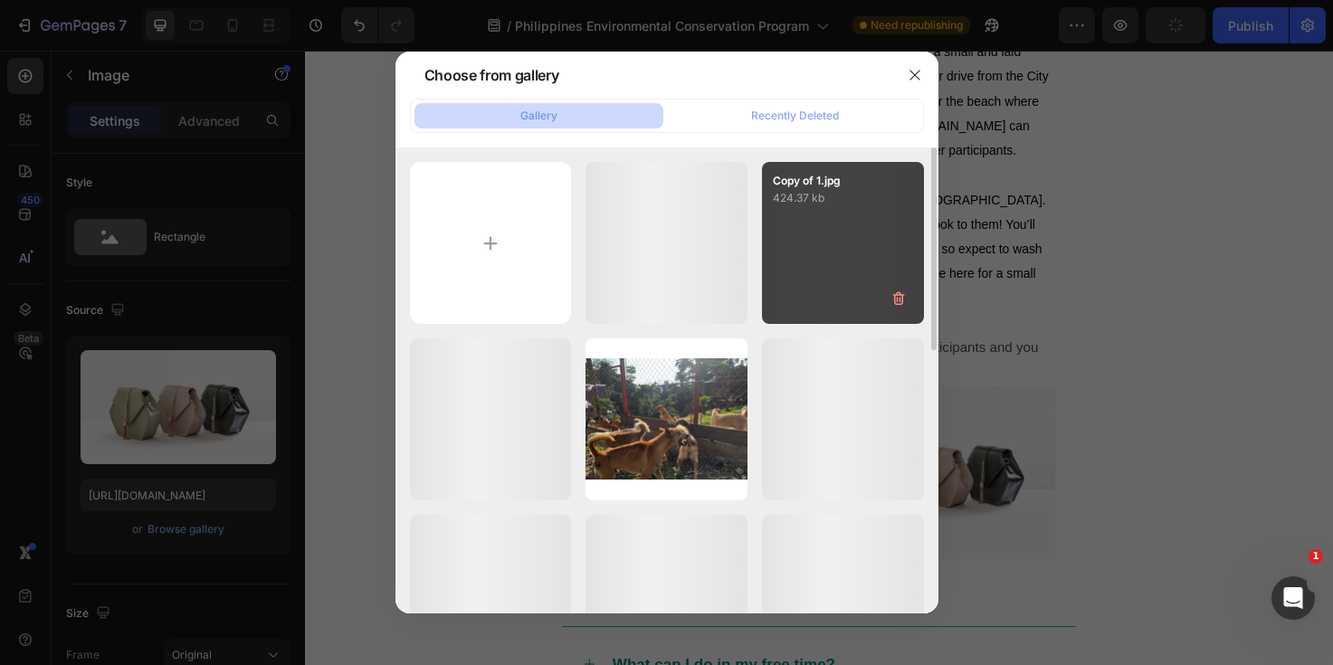
click at [837, 233] on div "Copy of 1.jpg 424.37 kb" at bounding box center [843, 243] width 162 height 162
type input "https://cdn.shopify.com/s/files/1/0874/0955/7848/files/gempages_540342995656901…"
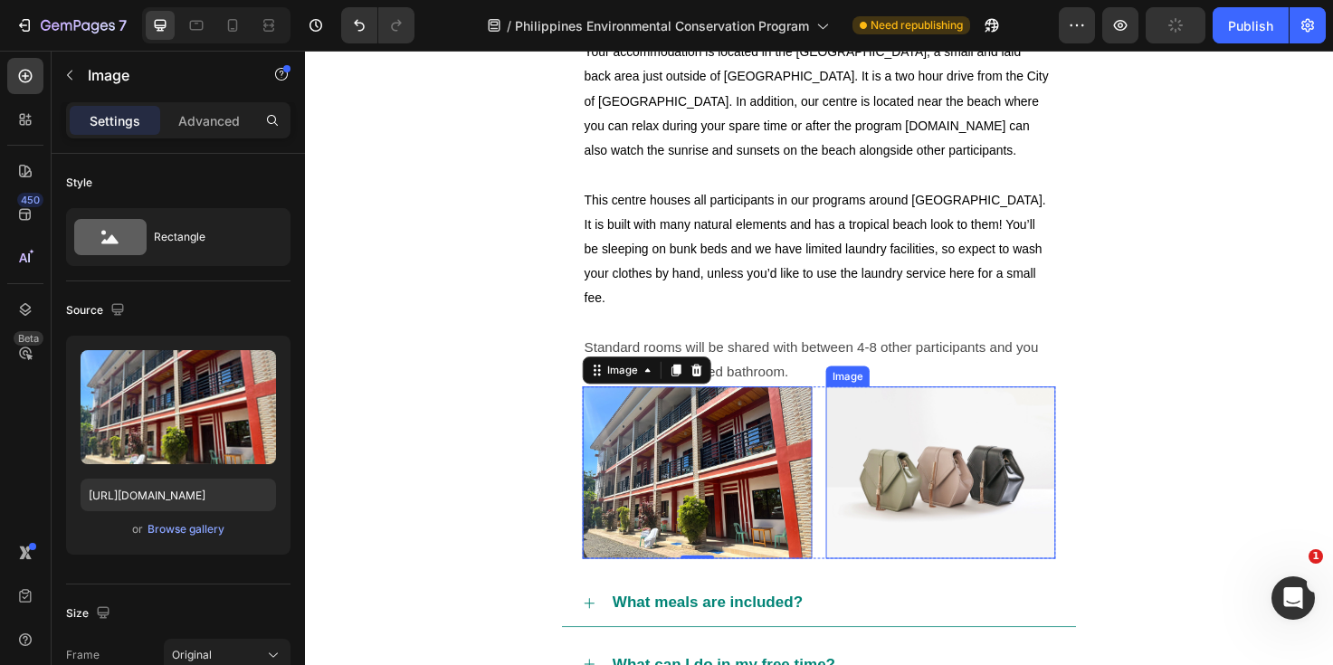
click at [904, 472] on img at bounding box center [976, 496] width 242 height 182
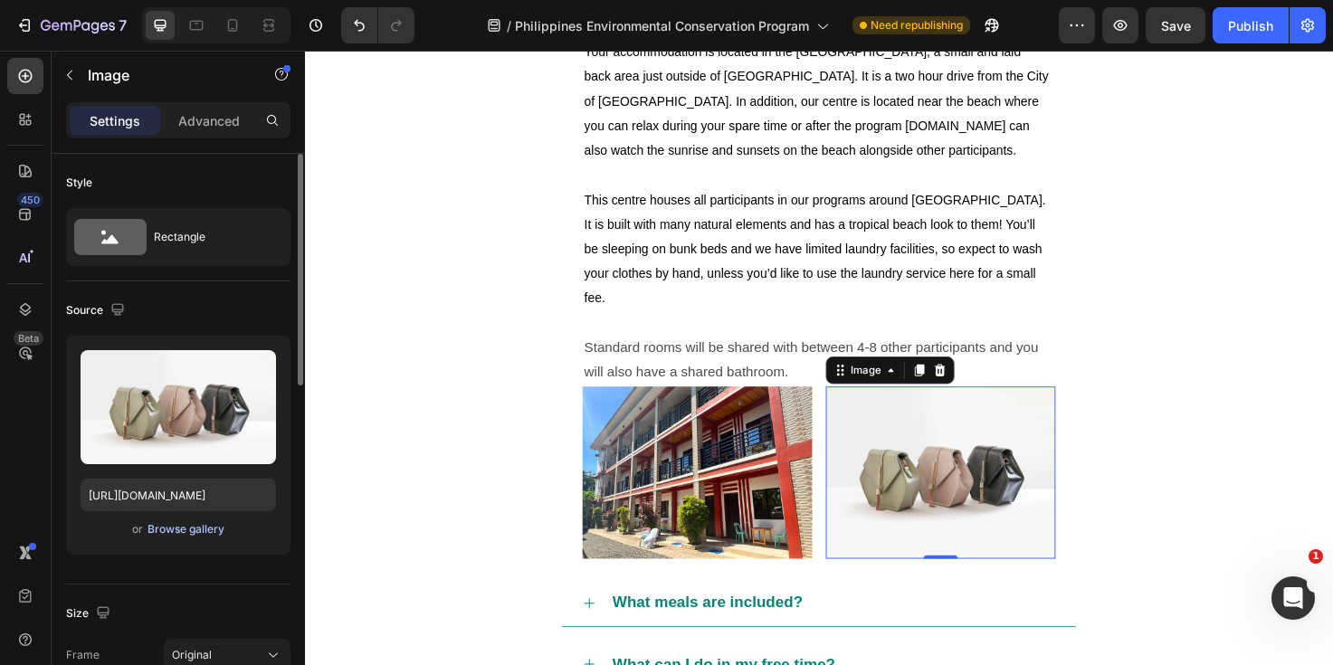
click at [177, 531] on div "Browse gallery" at bounding box center [185, 529] width 77 height 16
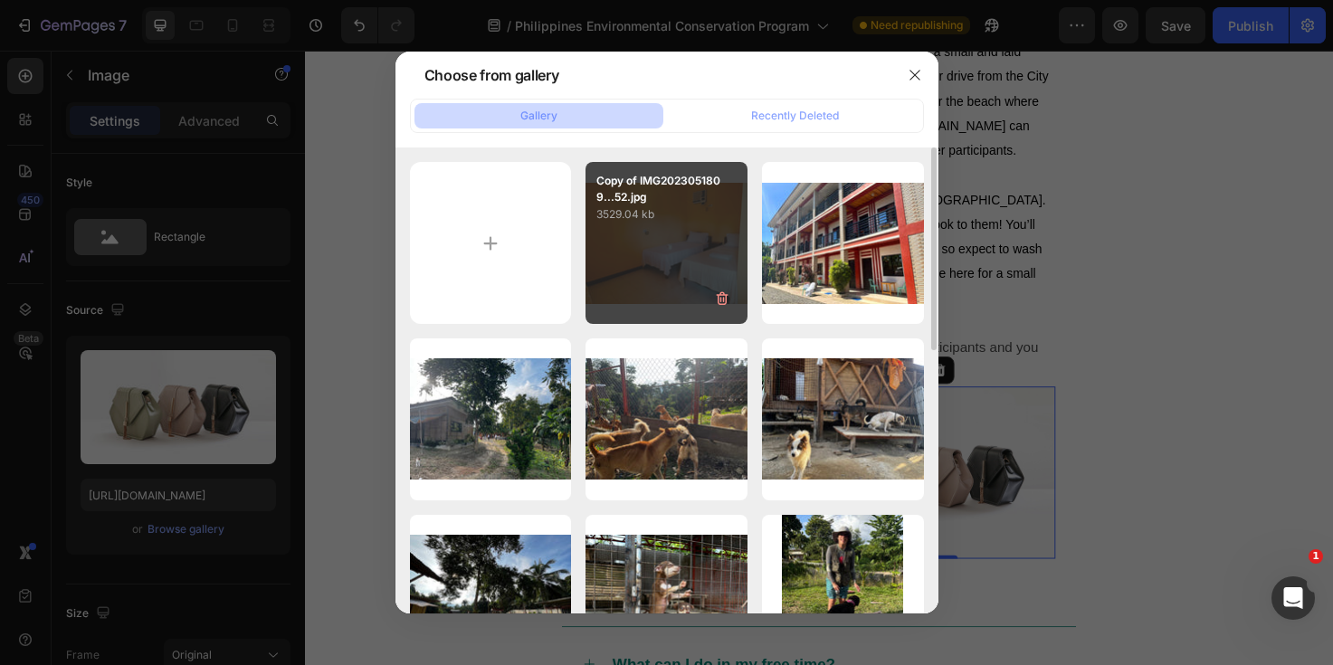
click at [663, 281] on div "Copy of IMG2023051809...52.jpg 3529.04 kb" at bounding box center [666, 243] width 162 height 162
type input "https://cdn.shopify.com/s/files/1/0874/0955/7848/files/gempages_540342995656901…"
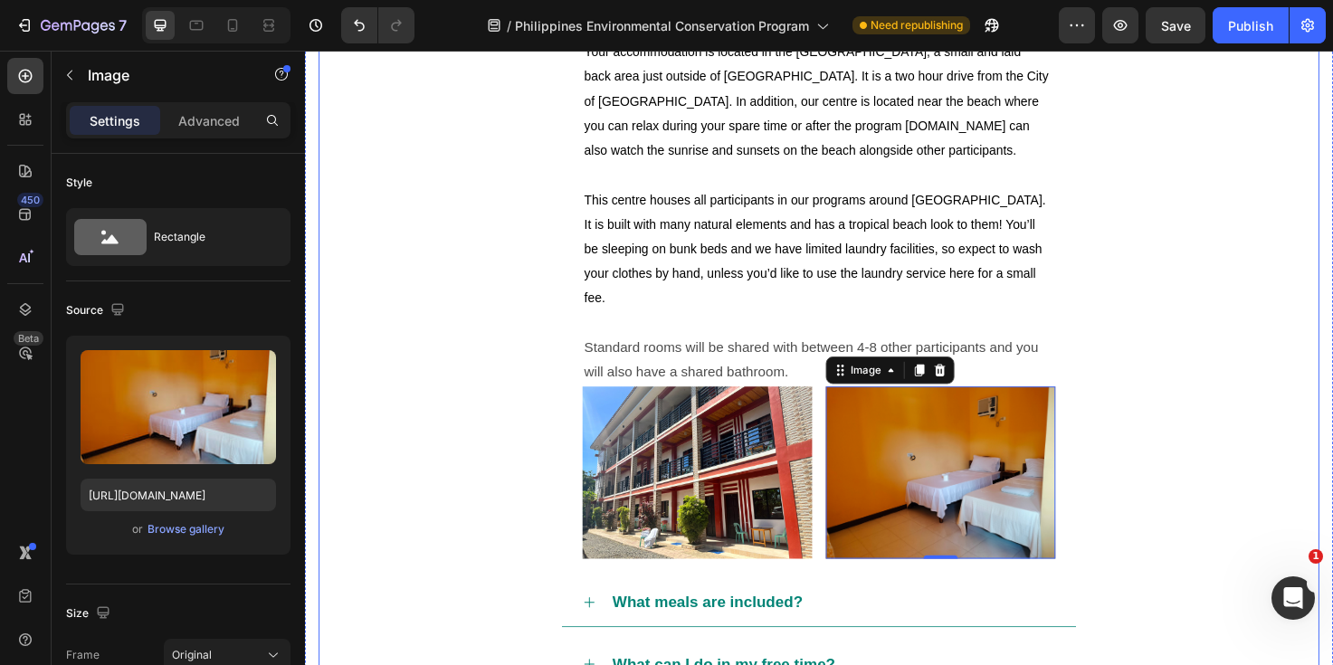
click at [1159, 397] on div "What's the accommodation like? Your accommodation is located in the Aborlan dis…" at bounding box center [847, 287] width 1055 height 615
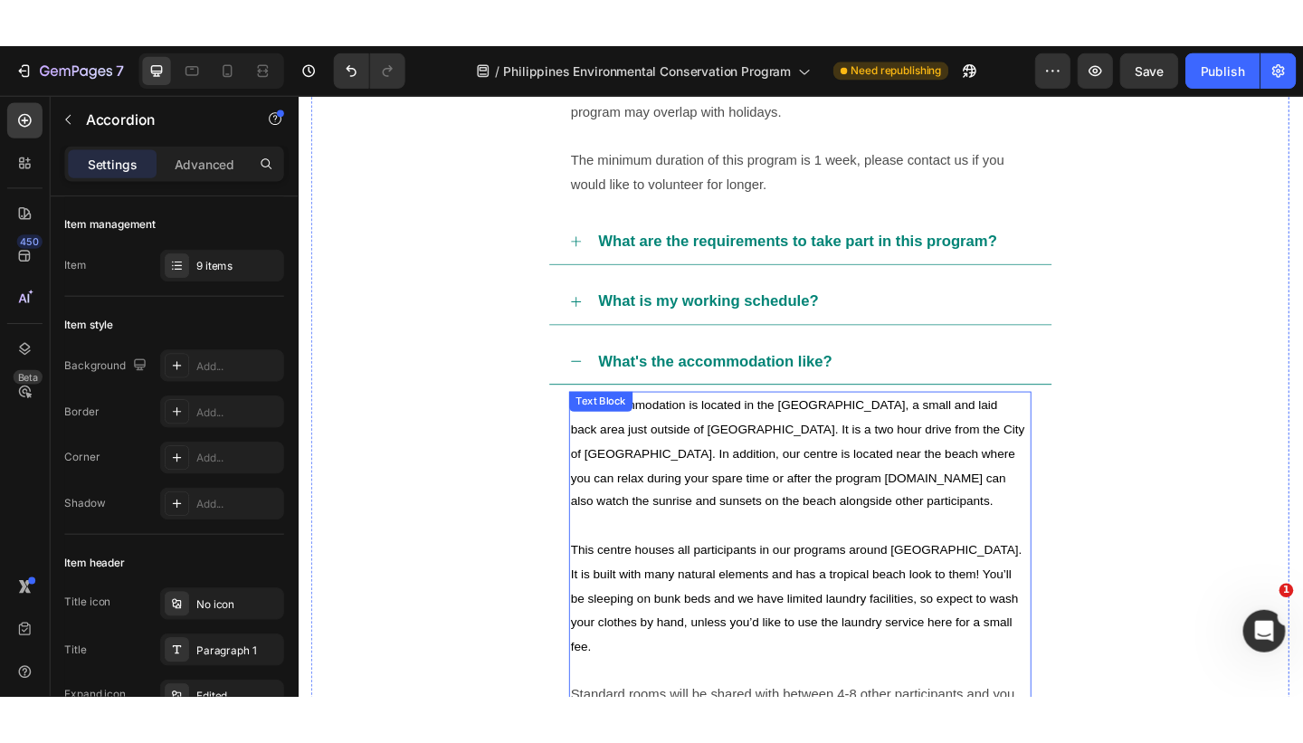
scroll to position [1235, 0]
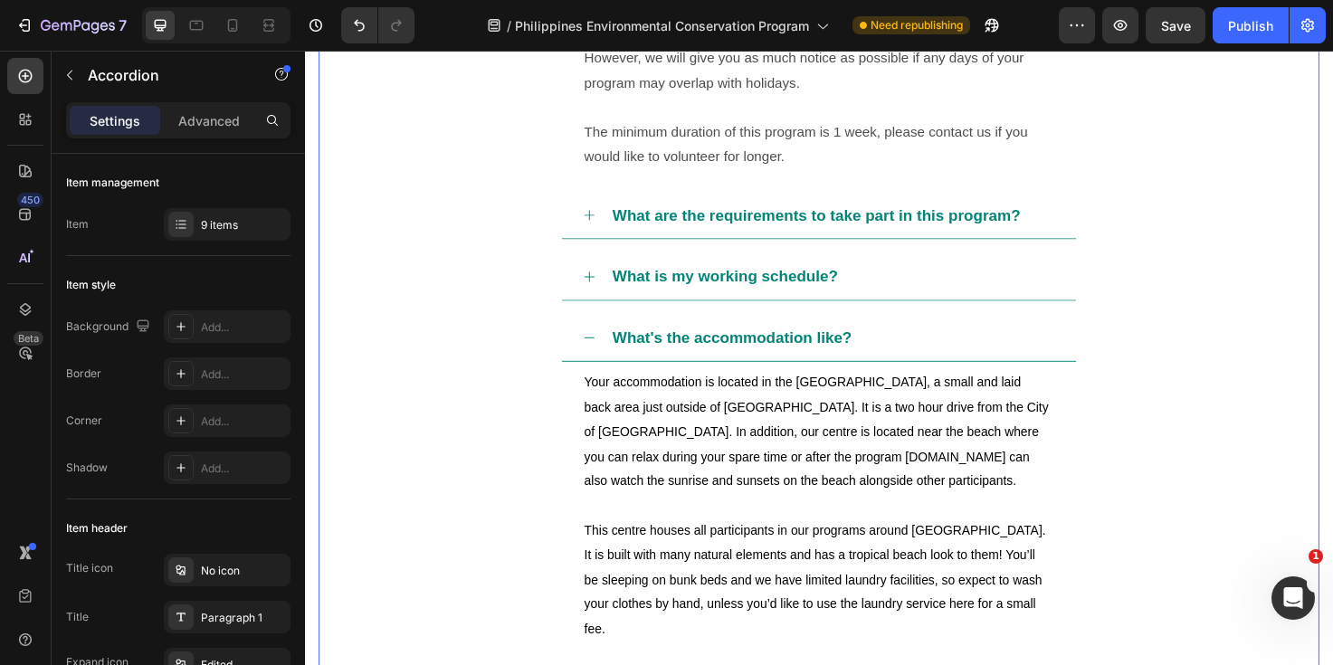
click at [990, 337] on div "What's the accommodation like?" at bounding box center [862, 354] width 471 height 34
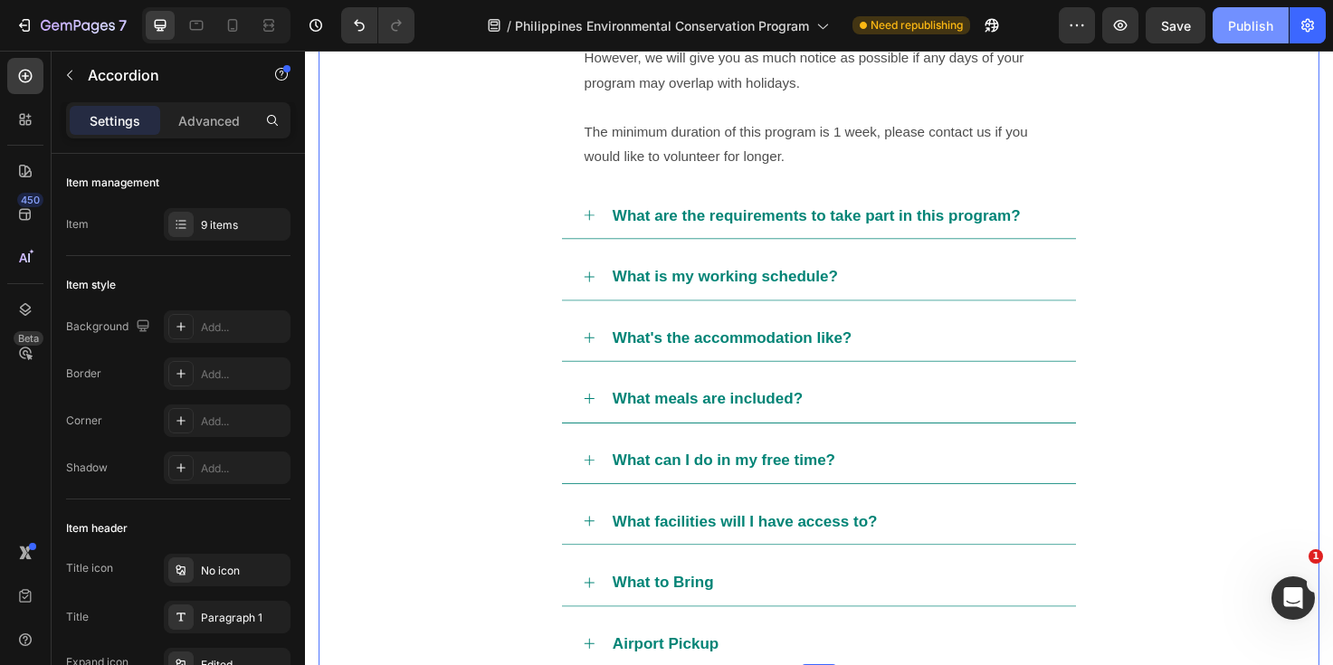
click at [1230, 35] on button "Publish" at bounding box center [1250, 25] width 76 height 36
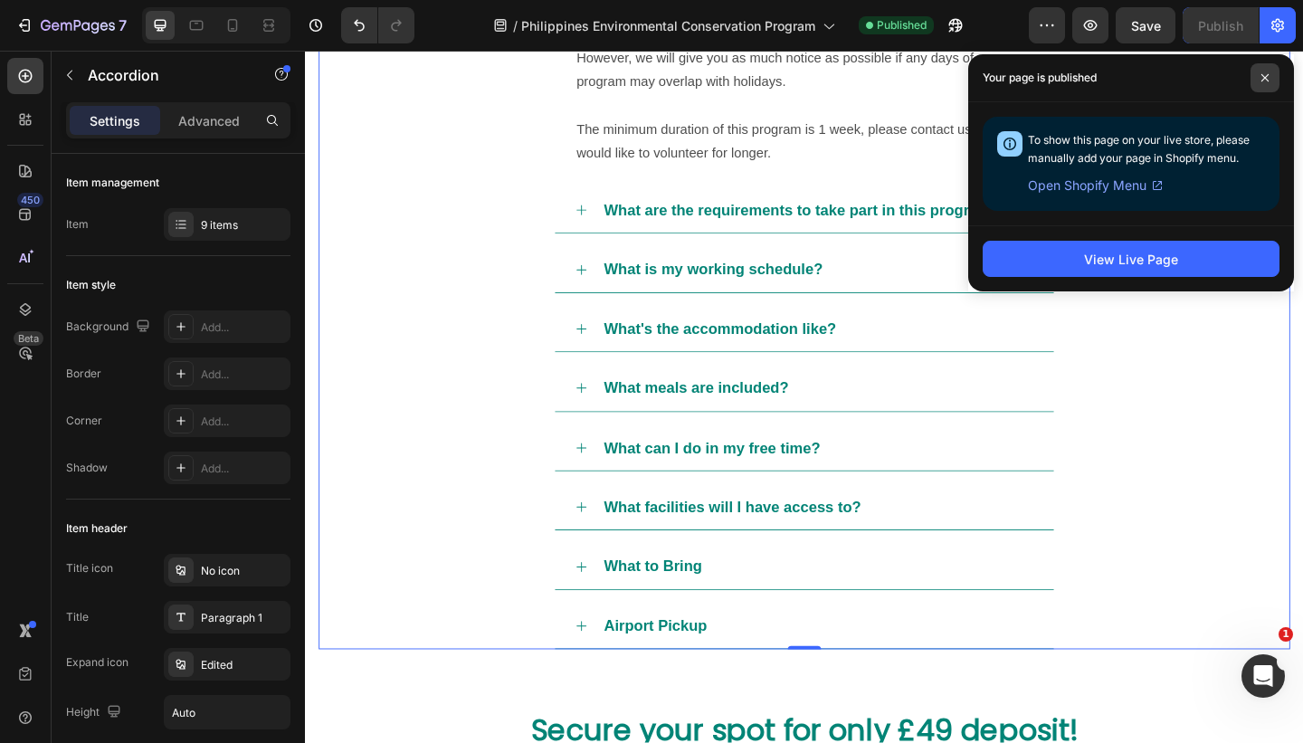
click at [1263, 73] on icon at bounding box center [1264, 77] width 9 height 9
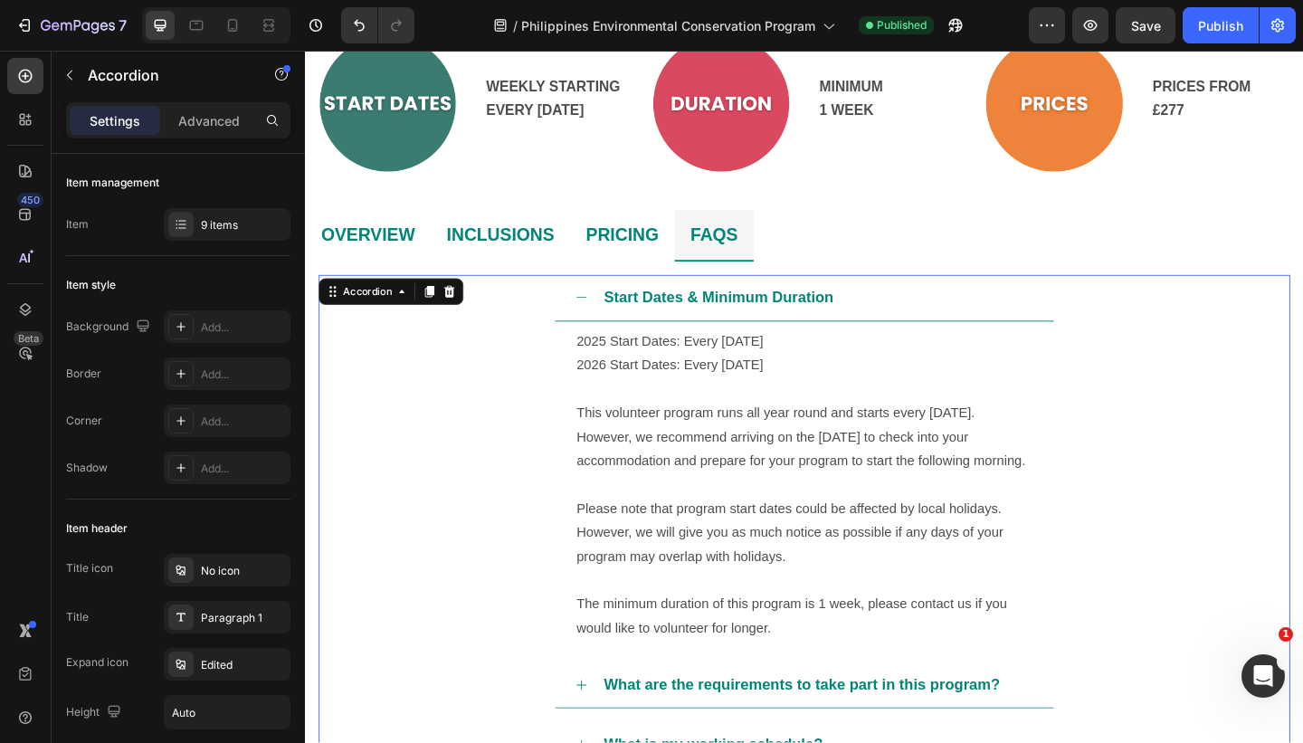
scroll to position [701, 0]
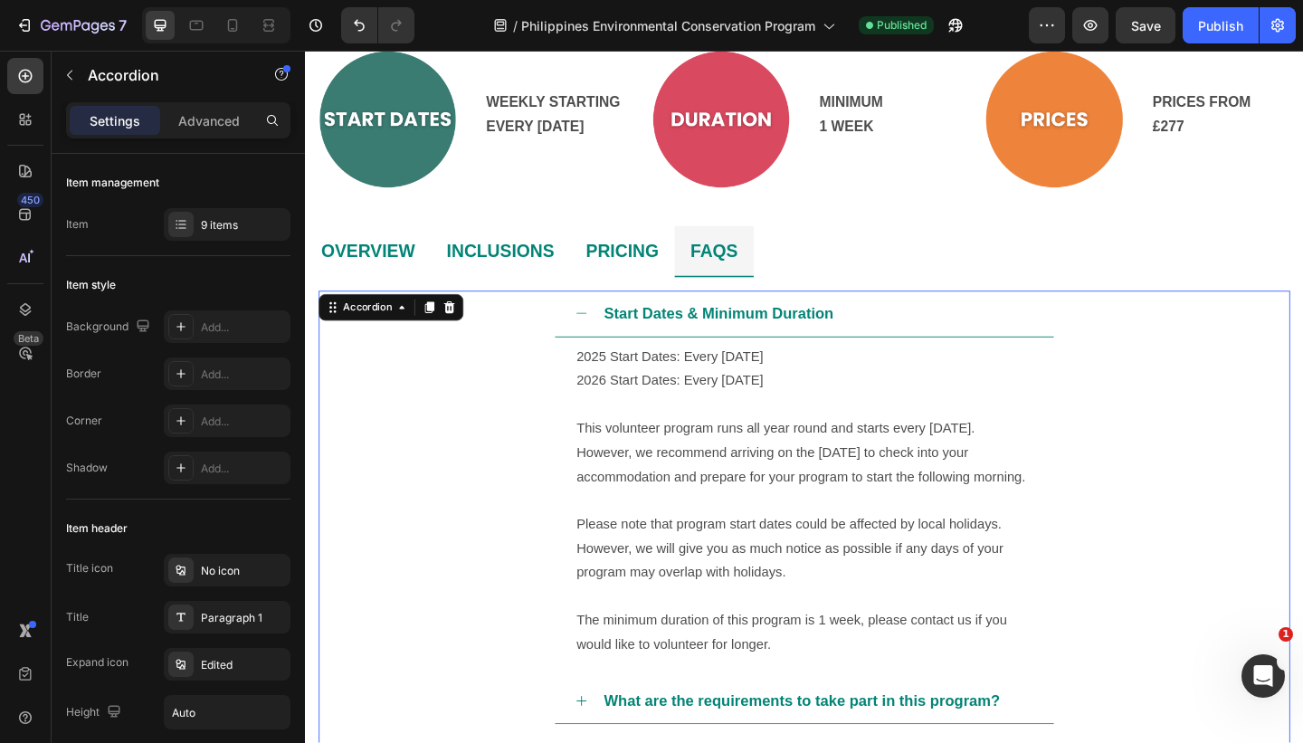
click at [958, 319] on div "Start Dates & Minimum Duration" at bounding box center [862, 336] width 471 height 34
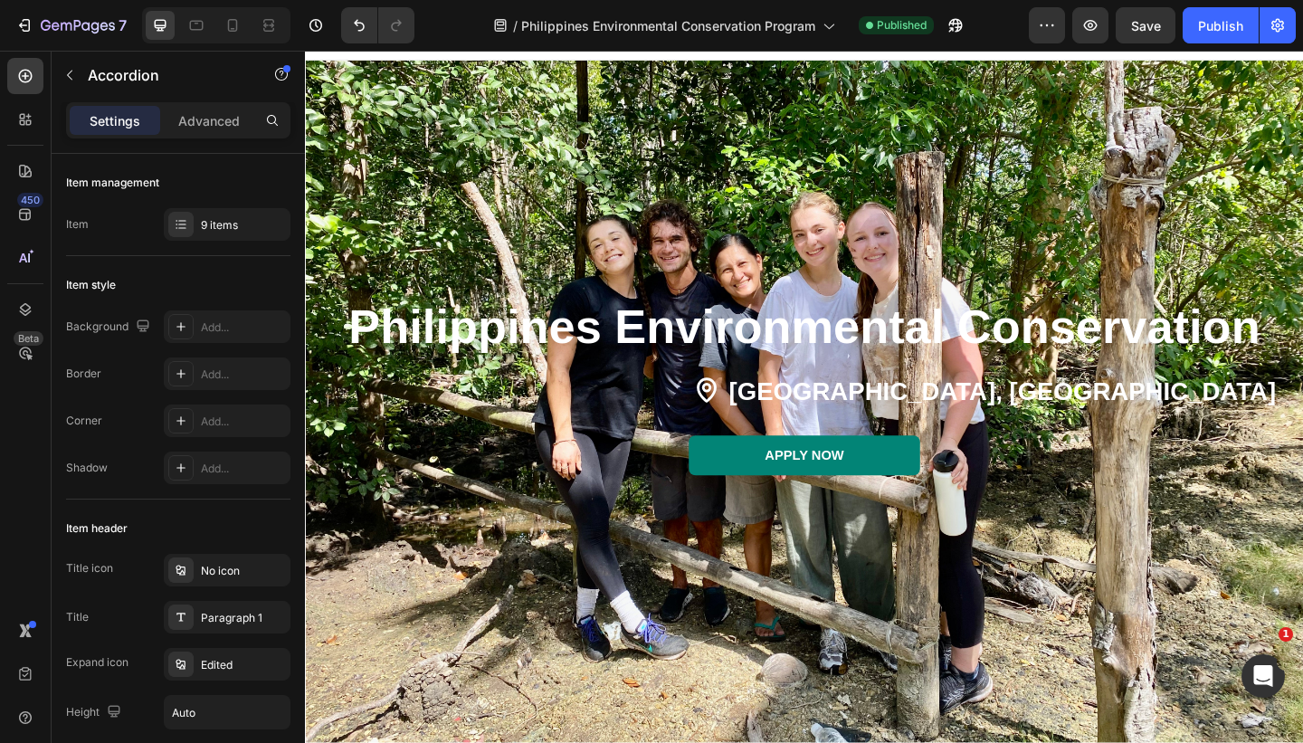
scroll to position [0, 0]
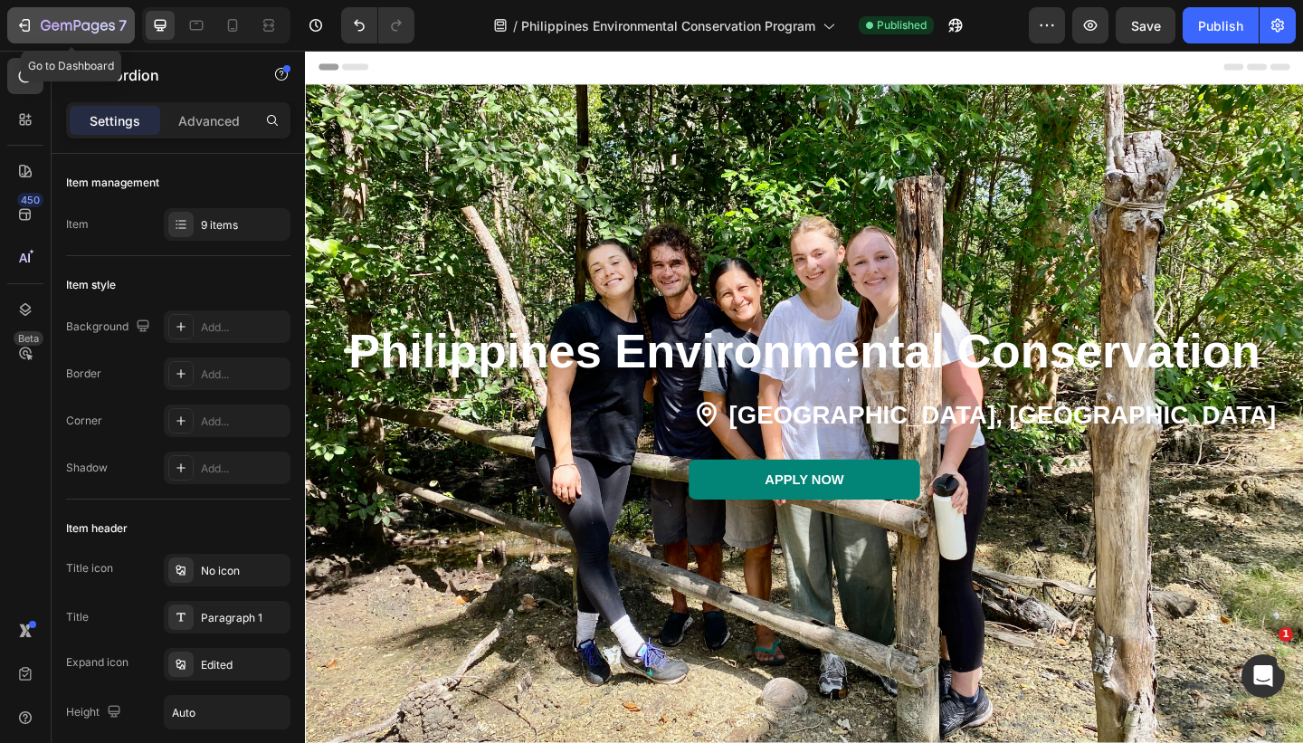
click at [34, 28] on div "7" at bounding box center [70, 25] width 111 height 22
